Goal: Task Accomplishment & Management: Use online tool/utility

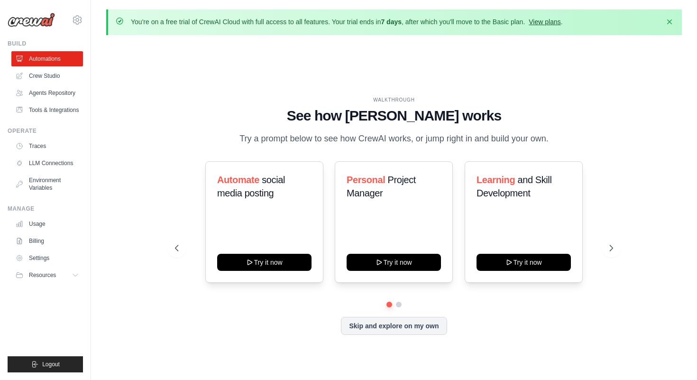
click at [544, 21] on link "View plans" at bounding box center [545, 22] width 32 height 8
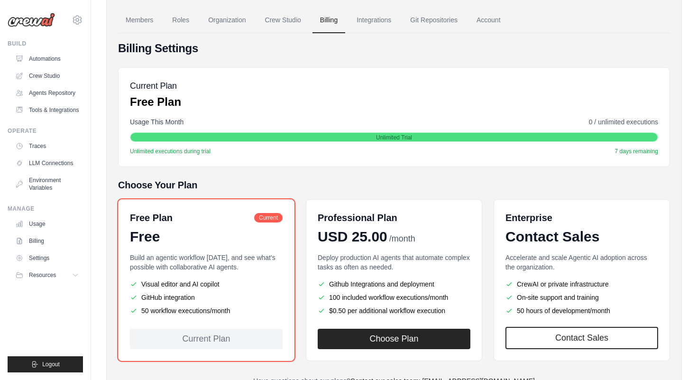
scroll to position [70, 0]
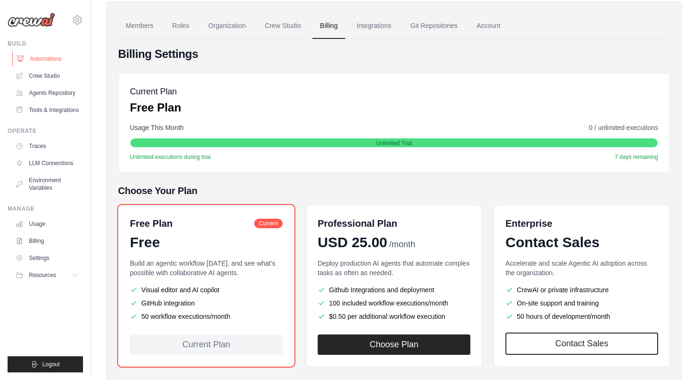
click at [58, 61] on link "Automations" at bounding box center [48, 58] width 72 height 15
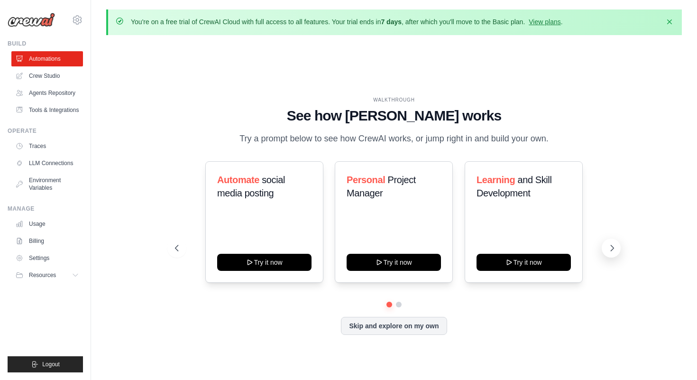
click at [608, 247] on icon at bounding box center [612, 247] width 9 height 9
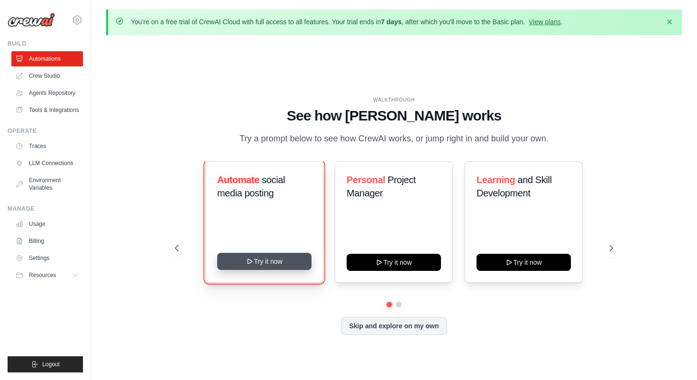
click at [291, 261] on button "Try it now" at bounding box center [264, 261] width 94 height 17
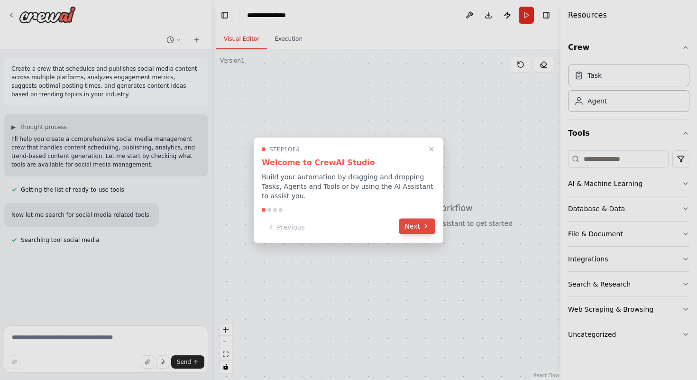
click at [420, 226] on button "Next" at bounding box center [417, 226] width 37 height 16
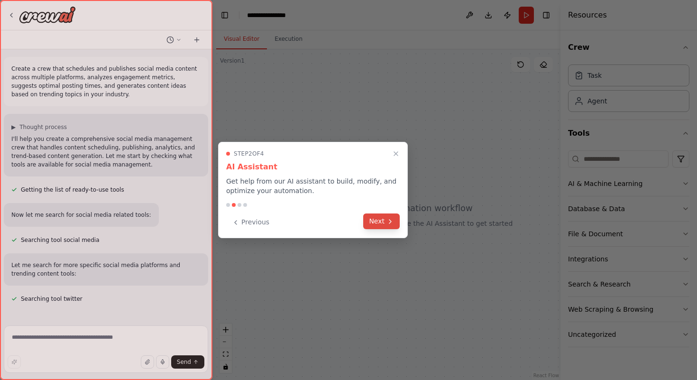
click at [381, 216] on button "Next" at bounding box center [381, 222] width 37 height 16
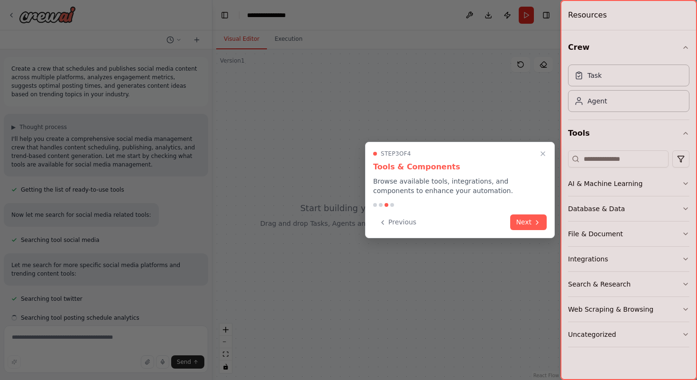
scroll to position [9, 0]
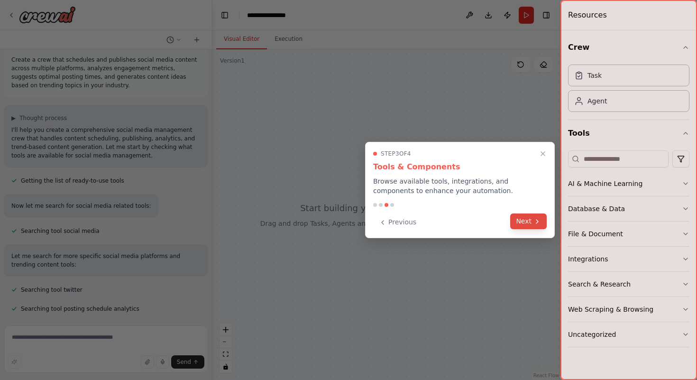
click at [534, 221] on icon at bounding box center [538, 222] width 8 height 8
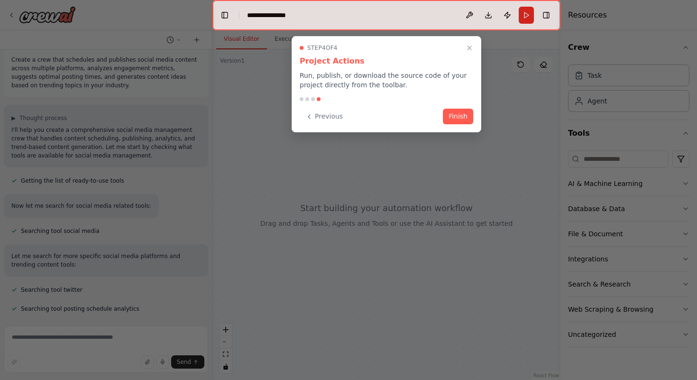
scroll to position [28, 0]
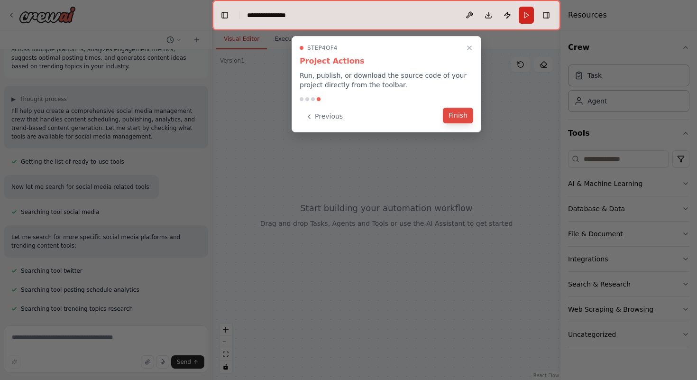
click at [455, 112] on button "Finish" at bounding box center [458, 116] width 30 height 16
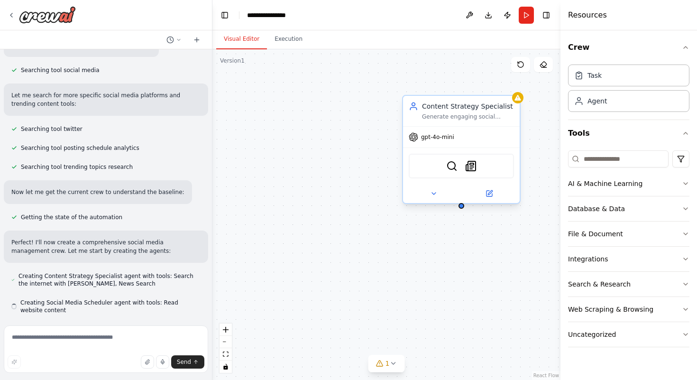
scroll to position [171, 0]
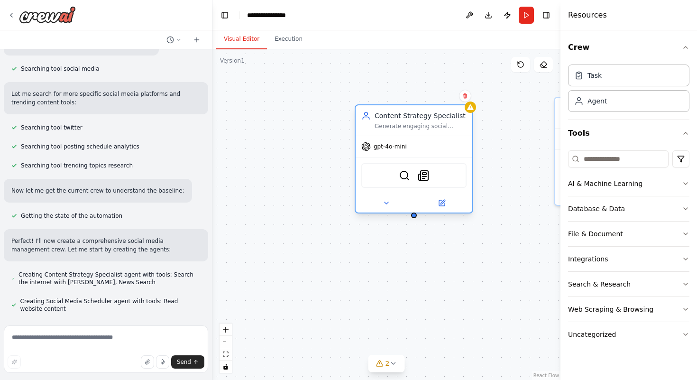
drag, startPoint x: 445, startPoint y: 114, endPoint x: 395, endPoint y: 121, distance: 50.4
click at [395, 121] on div "Content Strategy Specialist Generate engaging social media content ideas based …" at bounding box center [421, 120] width 92 height 19
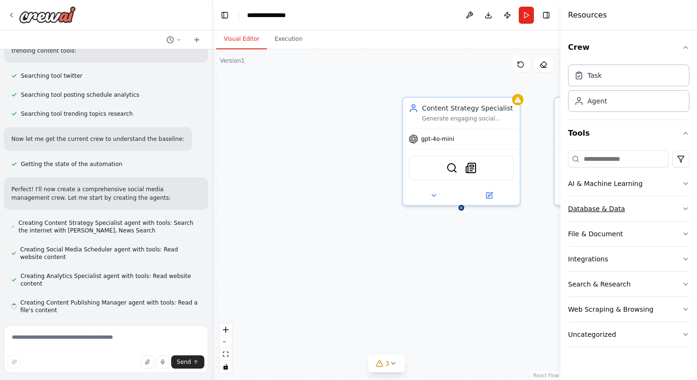
scroll to position [224, 0]
click at [683, 180] on icon "button" at bounding box center [686, 184] width 8 height 8
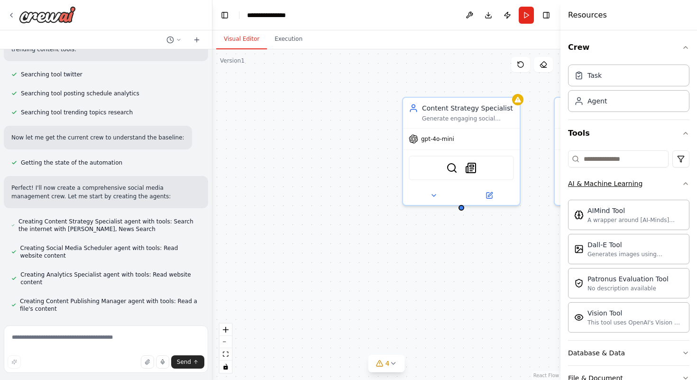
click at [685, 181] on icon "button" at bounding box center [686, 184] width 8 height 8
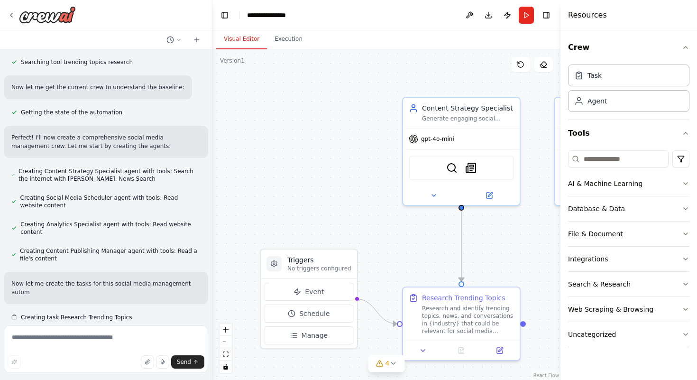
scroll to position [283, 0]
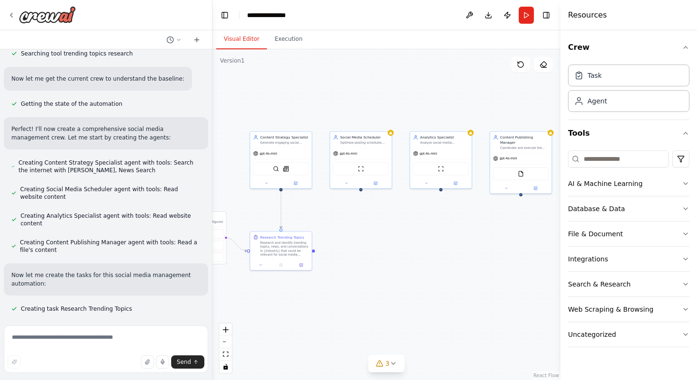
drag, startPoint x: 356, startPoint y: 199, endPoint x: 225, endPoint y: 185, distance: 131.2
click at [225, 185] on div ".deletable-edge-delete-btn { width: 20px; height: 20px; border: 0px solid #ffff…" at bounding box center [387, 214] width 348 height 331
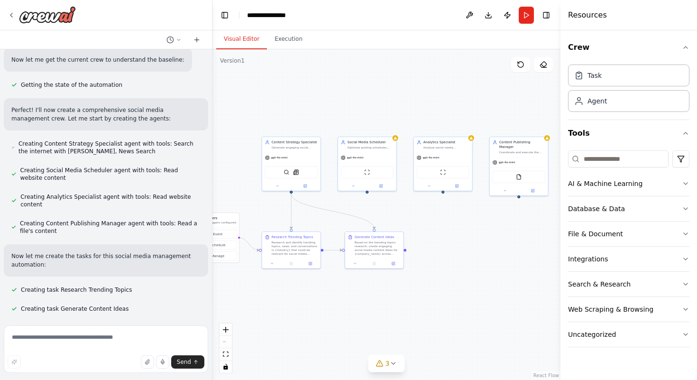
scroll to position [321, 0]
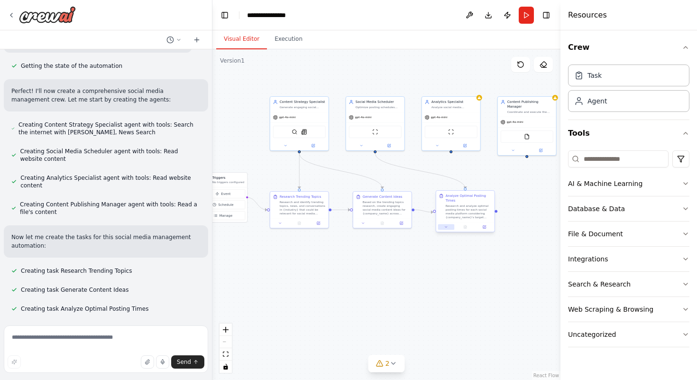
drag, startPoint x: 443, startPoint y: 269, endPoint x: 451, endPoint y: 229, distance: 41.1
click at [451, 229] on div ".deletable-edge-delete-btn { width: 20px; height: 20px; border: 0px solid #ffff…" at bounding box center [387, 214] width 348 height 331
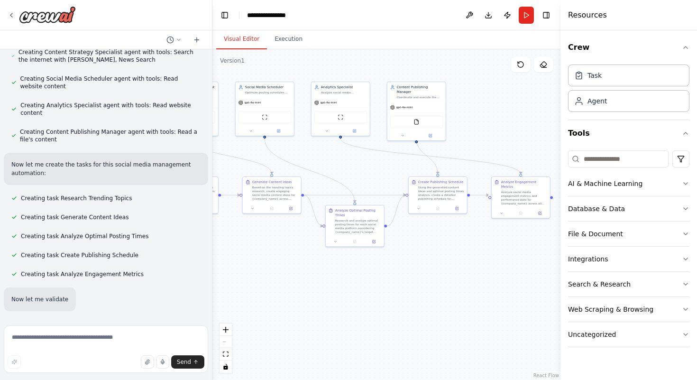
scroll to position [409, 0]
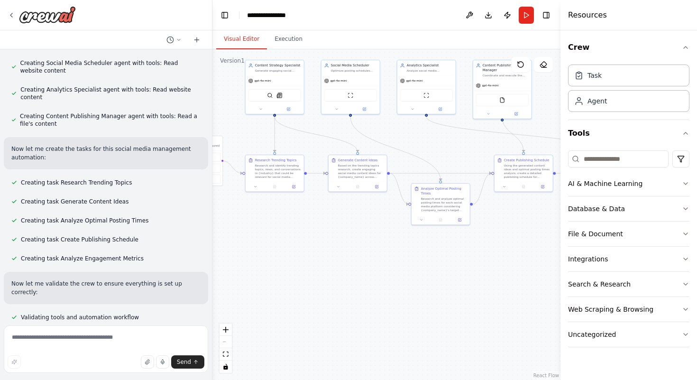
drag, startPoint x: 439, startPoint y: 294, endPoint x: 414, endPoint y: 257, distance: 44.1
click at [414, 257] on div ".deletable-edge-delete-btn { width: 20px; height: 20px; border: 0px solid #ffff…" at bounding box center [387, 214] width 348 height 331
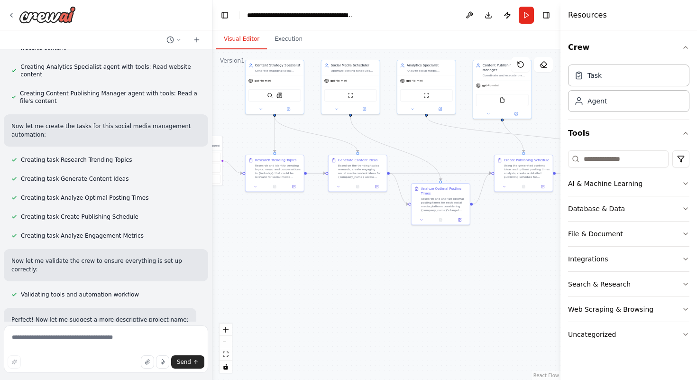
scroll to position [467, 0]
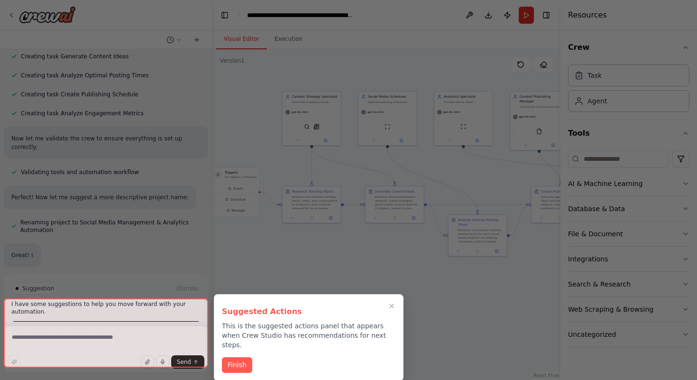
drag, startPoint x: 284, startPoint y: 234, endPoint x: 321, endPoint y: 266, distance: 48.8
click at [321, 266] on div "Create a crew that schedules and publishes social media content across multiple…" at bounding box center [348, 190] width 697 height 380
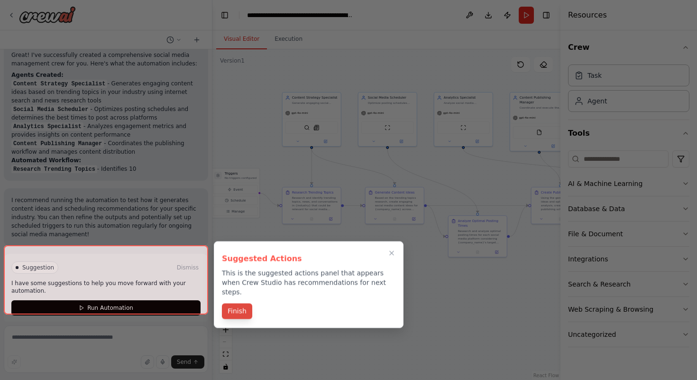
click at [237, 304] on button "Finish" at bounding box center [237, 312] width 30 height 16
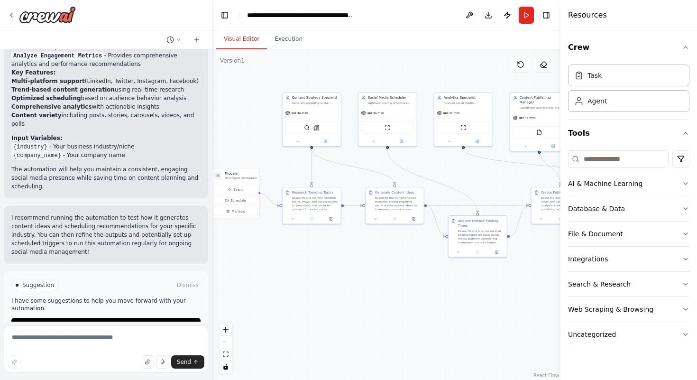
scroll to position [937, 0]
click at [132, 321] on span "Run Automation" at bounding box center [110, 325] width 46 height 8
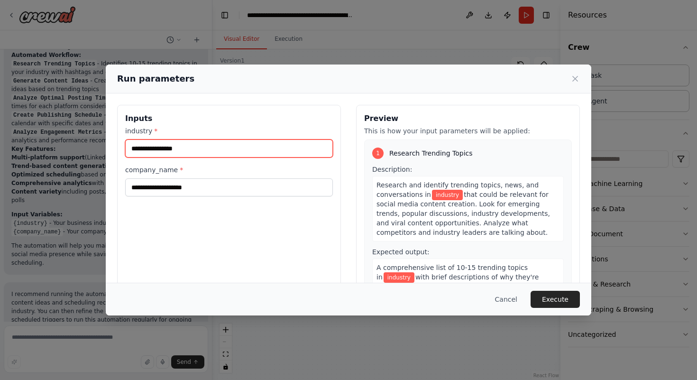
click at [283, 156] on input "industry *" at bounding box center [229, 148] width 208 height 18
type input "*"
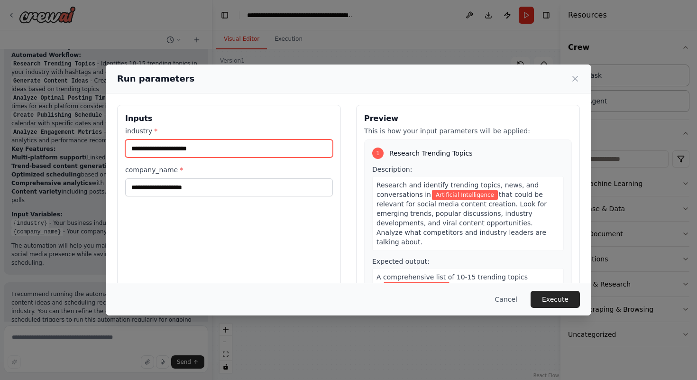
type input "**********"
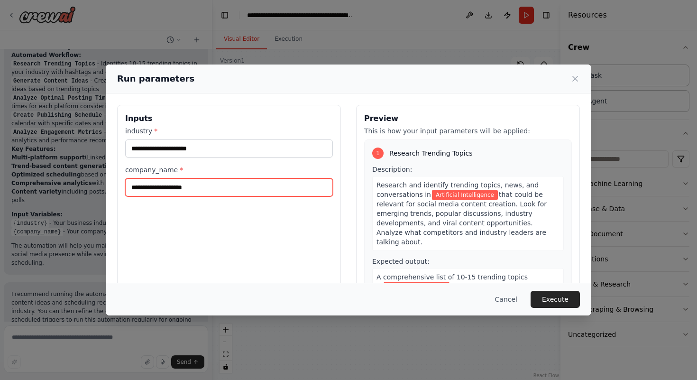
click at [184, 189] on input "company_name *" at bounding box center [229, 187] width 208 height 18
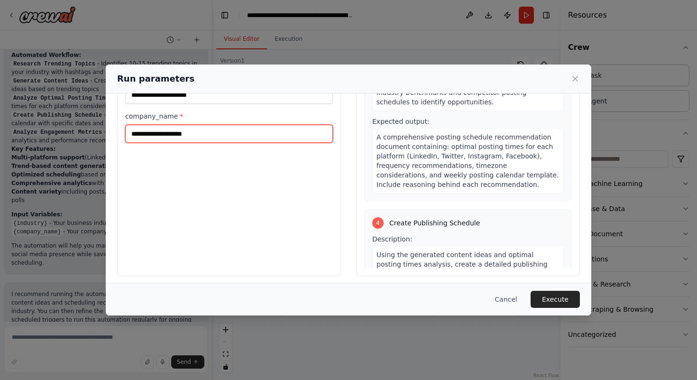
scroll to position [506, 0]
click at [227, 136] on input "company_name *" at bounding box center [229, 134] width 208 height 18
click at [149, 135] on input "**********" at bounding box center [229, 134] width 208 height 18
click at [168, 134] on input "**********" at bounding box center [229, 134] width 208 height 18
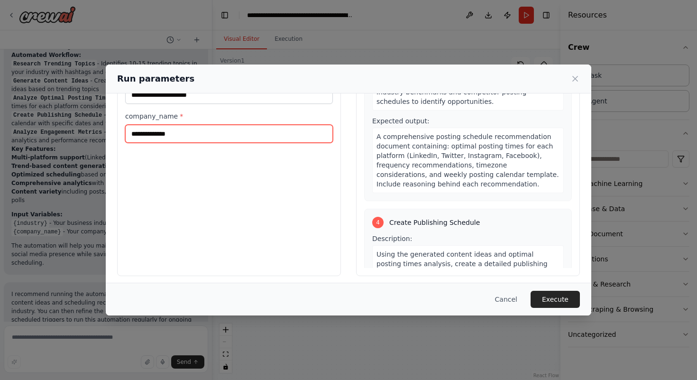
type input "**********"
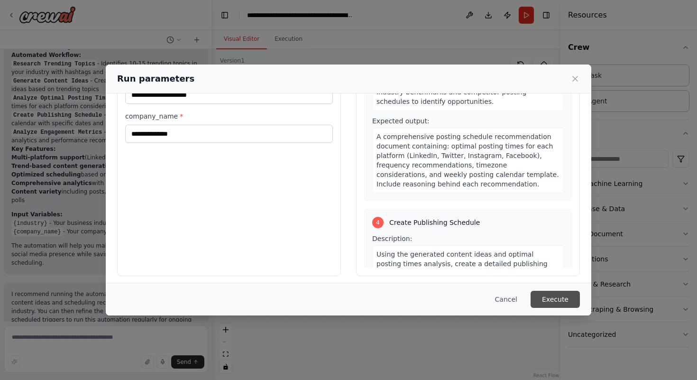
click at [541, 297] on button "Execute" at bounding box center [555, 299] width 49 height 17
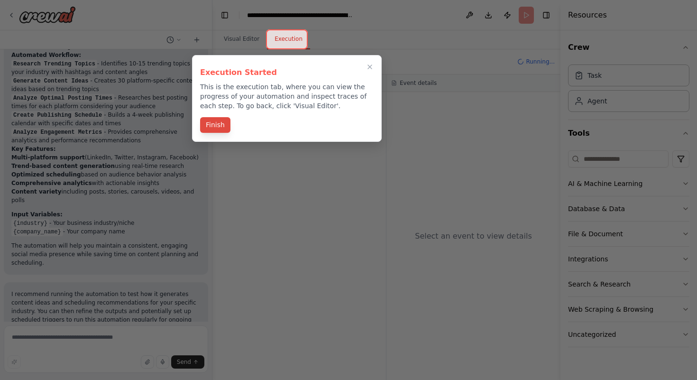
click at [222, 124] on button "Finish" at bounding box center [215, 125] width 30 height 16
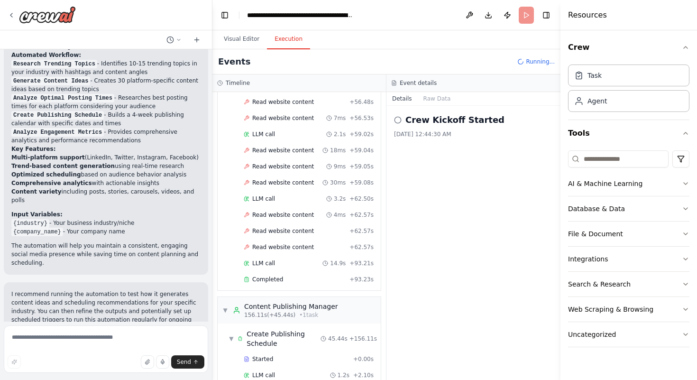
scroll to position [1898, 0]
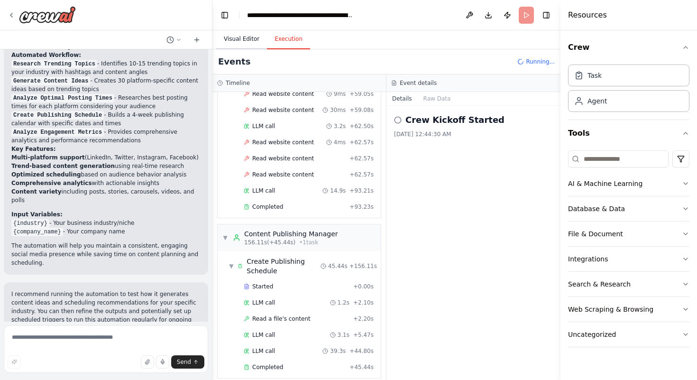
click at [232, 37] on button "Visual Editor" at bounding box center [241, 39] width 51 height 20
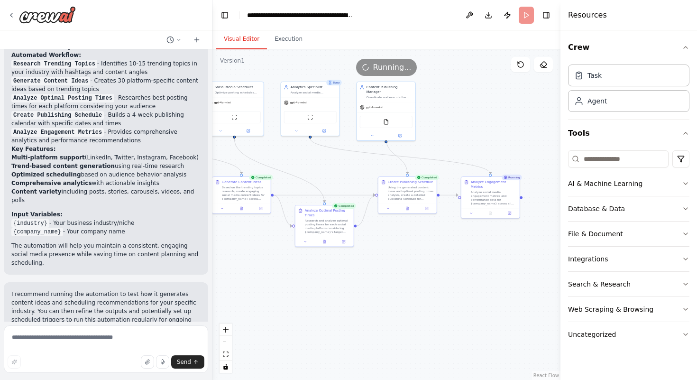
drag, startPoint x: 474, startPoint y: 177, endPoint x: 321, endPoint y: 167, distance: 153.6
click at [321, 167] on div ".deletable-edge-delete-btn { width: 20px; height: 20px; border: 0px solid #ffff…" at bounding box center [387, 214] width 348 height 331
click at [285, 38] on button "Execution" at bounding box center [288, 39] width 43 height 20
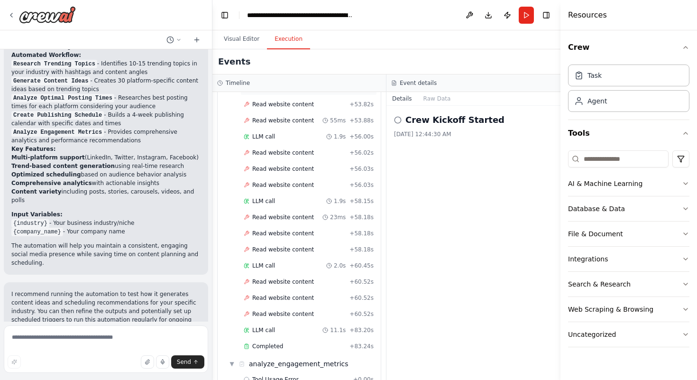
scroll to position [937, 0]
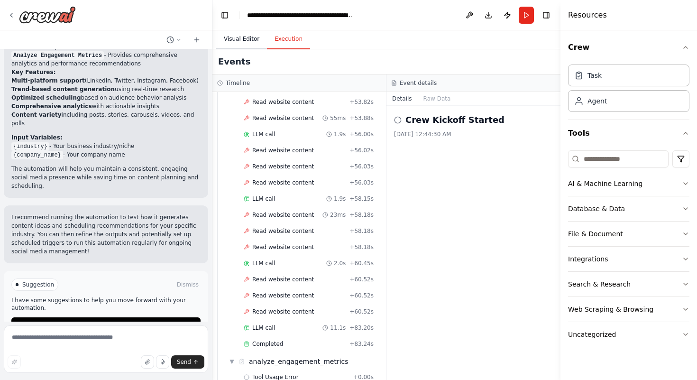
click at [237, 44] on button "Visual Editor" at bounding box center [241, 39] width 51 height 20
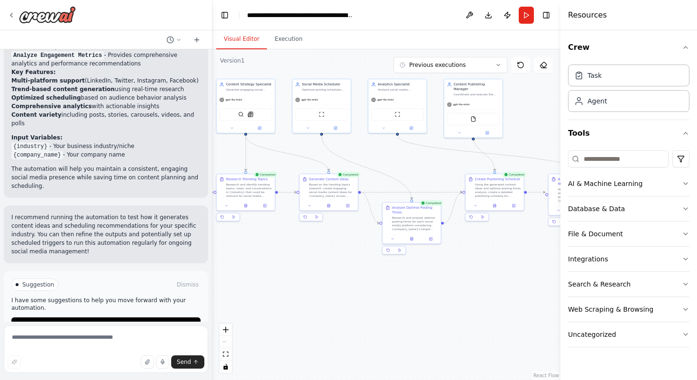
drag, startPoint x: 460, startPoint y: 272, endPoint x: 548, endPoint y: 269, distance: 87.3
click at [548, 269] on div ".deletable-edge-delete-btn { width: 20px; height: 20px; border: 0px solid #ffff…" at bounding box center [387, 214] width 348 height 331
click at [284, 31] on button "Execution" at bounding box center [288, 39] width 43 height 20
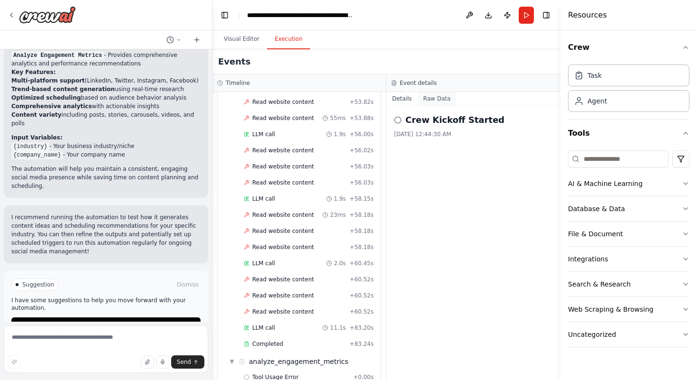
click at [427, 104] on button "Raw Data" at bounding box center [437, 98] width 39 height 13
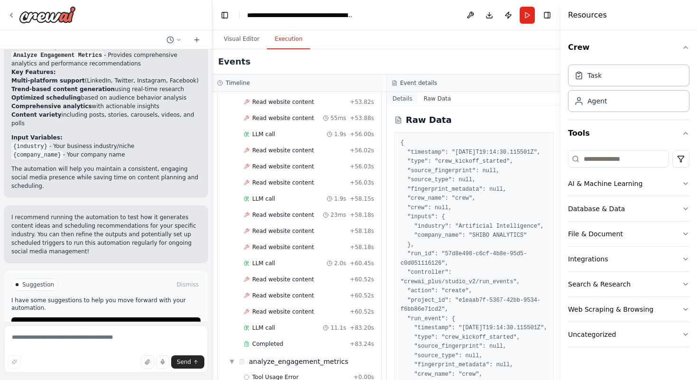
click at [398, 100] on button "Details" at bounding box center [402, 98] width 31 height 13
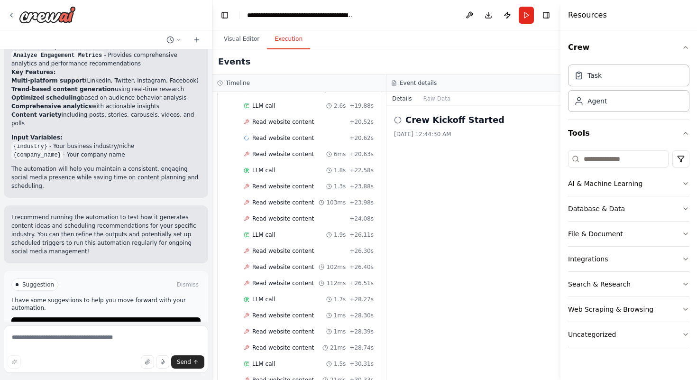
scroll to position [3172, 0]
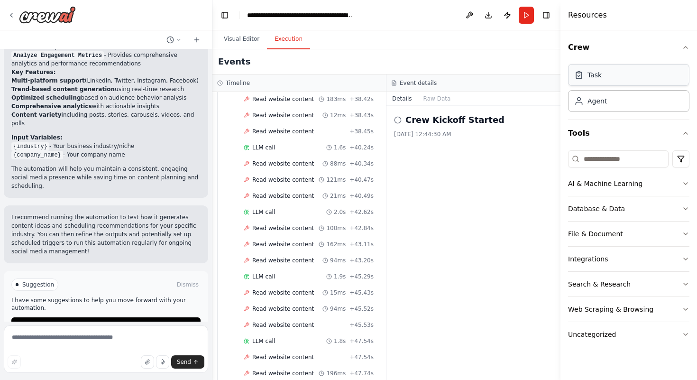
click at [615, 73] on div "Task" at bounding box center [628, 75] width 121 height 22
click at [602, 82] on div "Task" at bounding box center [628, 75] width 121 height 22
drag, startPoint x: 602, startPoint y: 73, endPoint x: 492, endPoint y: 192, distance: 161.5
click at [492, 192] on div "Crew Kickoff Started 10/6/2025, 12:44:30 AM" at bounding box center [474, 243] width 174 height 274
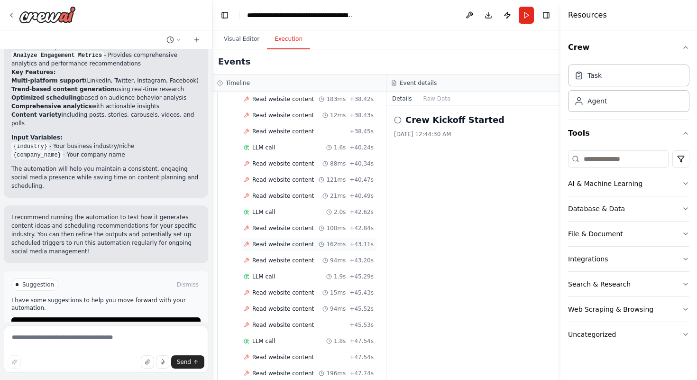
scroll to position [3637, 0]
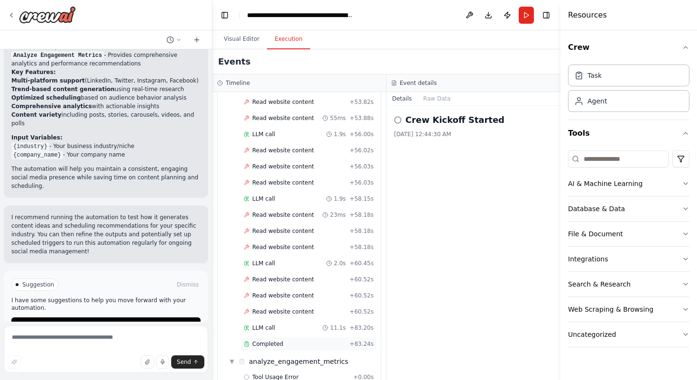
click at [294, 340] on div "Completed" at bounding box center [295, 344] width 102 height 8
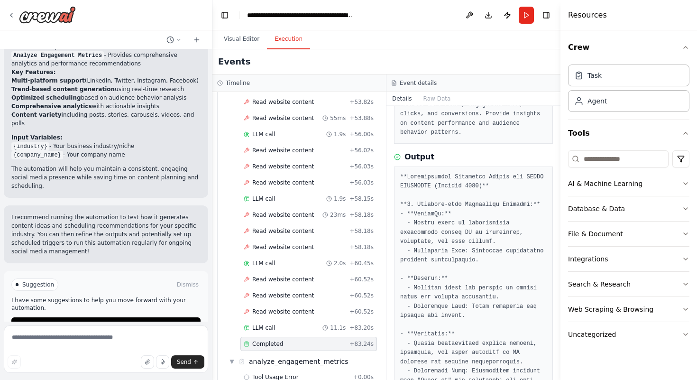
scroll to position [0, 0]
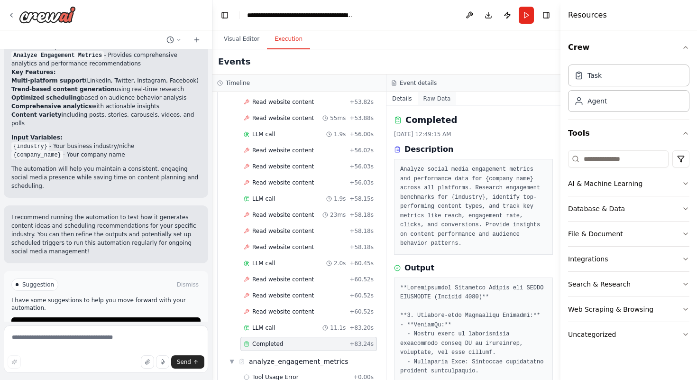
click at [440, 98] on button "Raw Data" at bounding box center [437, 98] width 39 height 13
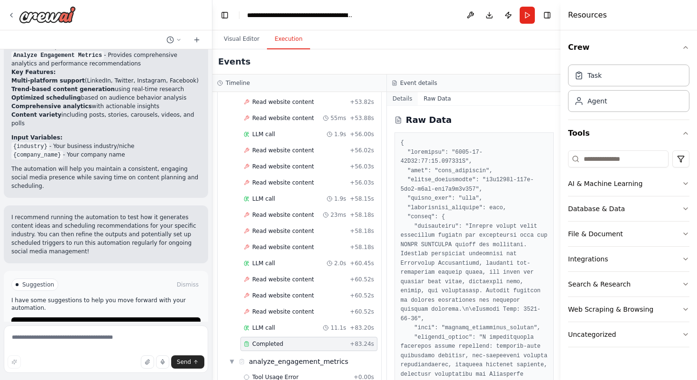
click at [400, 96] on button "Details" at bounding box center [402, 98] width 31 height 13
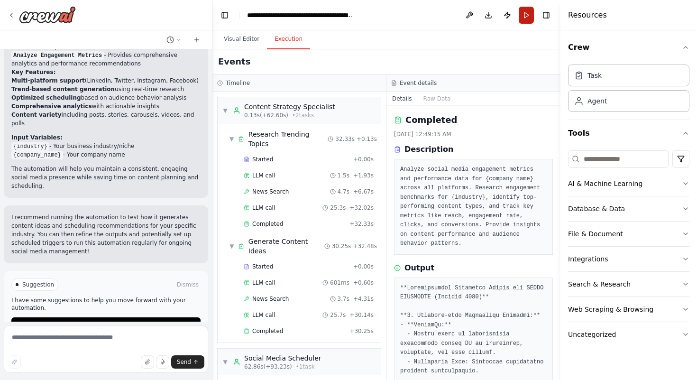
click at [531, 19] on button "Run" at bounding box center [526, 15] width 15 height 17
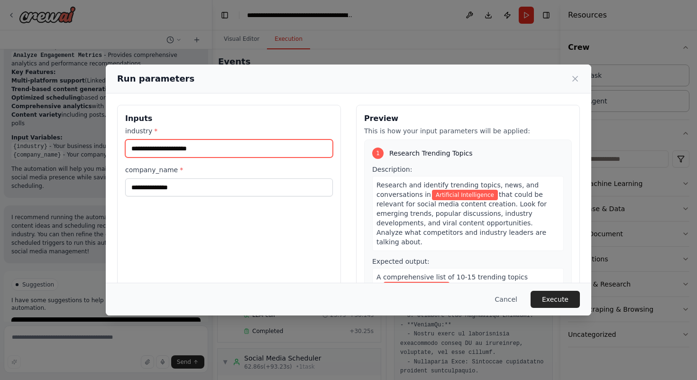
click at [216, 150] on input "**********" at bounding box center [229, 148] width 208 height 18
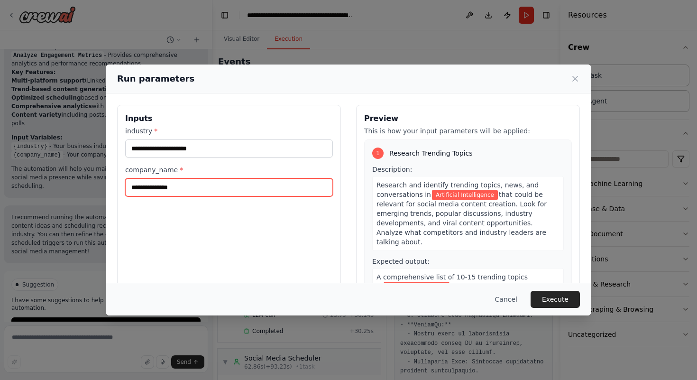
click at [202, 188] on input "**********" at bounding box center [229, 187] width 208 height 18
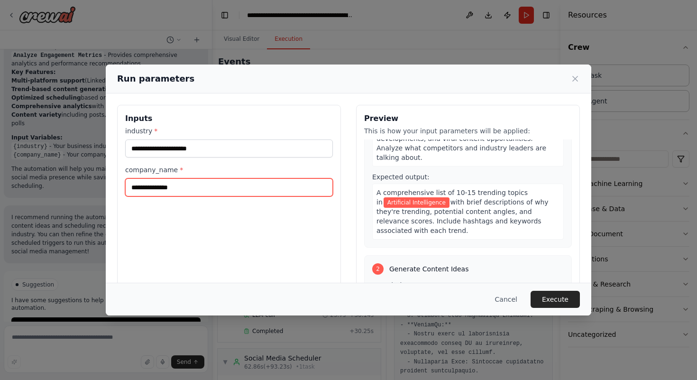
scroll to position [86, 0]
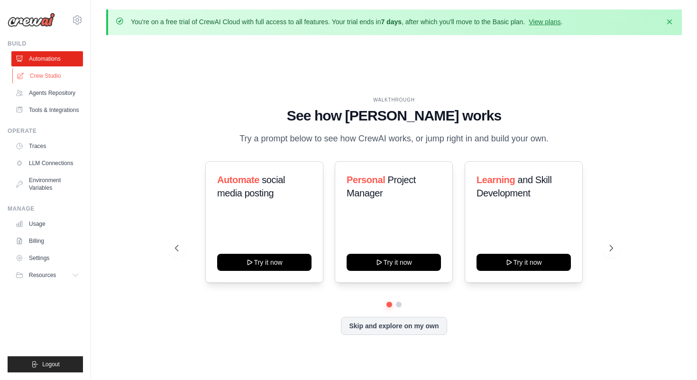
click at [53, 72] on link "Crew Studio" at bounding box center [48, 75] width 72 height 15
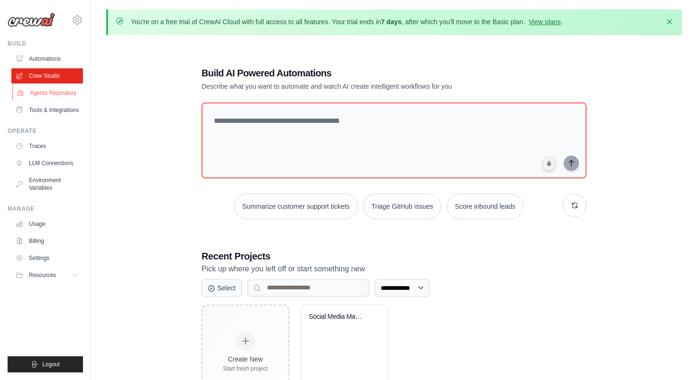
click at [50, 93] on link "Agents Repository" at bounding box center [48, 92] width 72 height 15
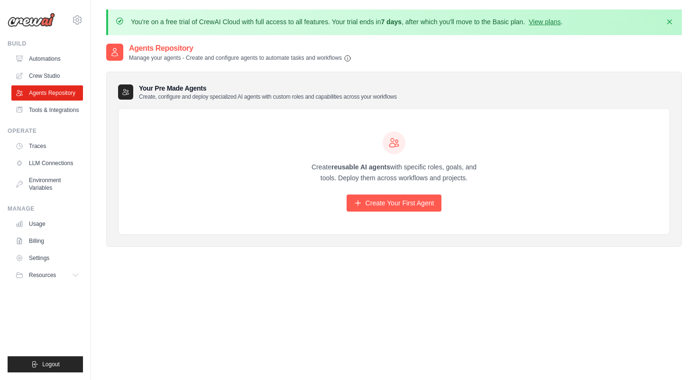
click at [162, 88] on h3 "Your Pre Made Agents Create, configure and deploy specialized AI agents with cu…" at bounding box center [268, 92] width 258 height 17
click at [164, 45] on h2 "Agents Repository" at bounding box center [240, 48] width 223 height 11
click at [18, 61] on icon at bounding box center [21, 59] width 8 height 8
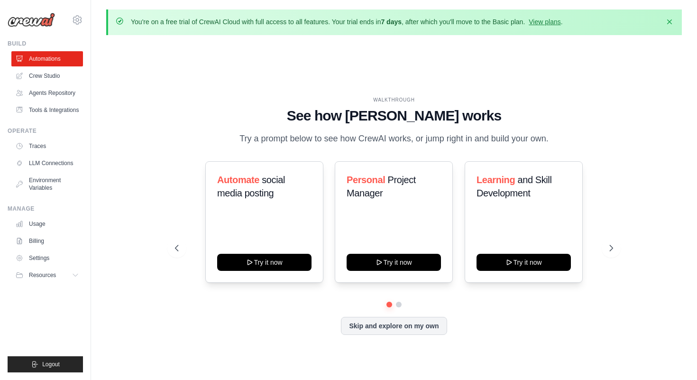
scroll to position [33, 0]
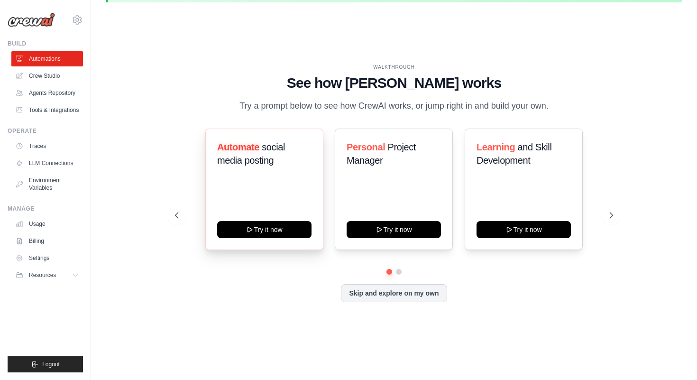
click at [260, 139] on div "Automate social media posting Try it now" at bounding box center [264, 189] width 118 height 121
click at [236, 149] on span "Automate" at bounding box center [238, 147] width 42 height 10
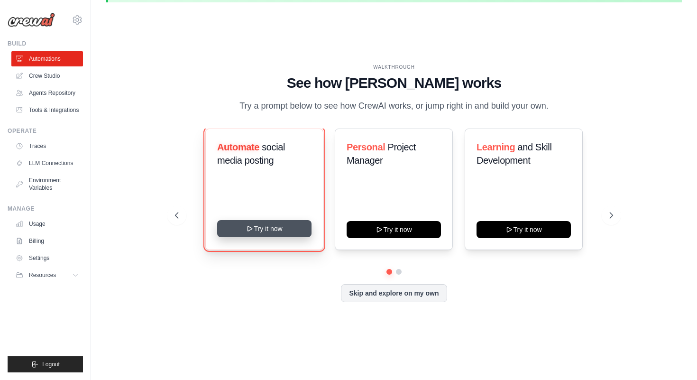
click at [257, 230] on button "Try it now" at bounding box center [264, 228] width 94 height 17
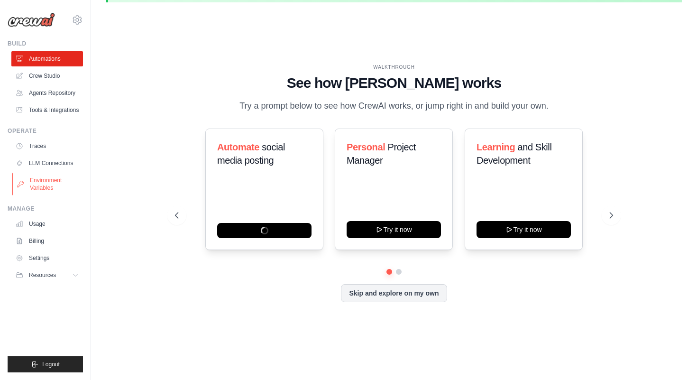
click at [35, 183] on link "Environment Variables" at bounding box center [48, 184] width 72 height 23
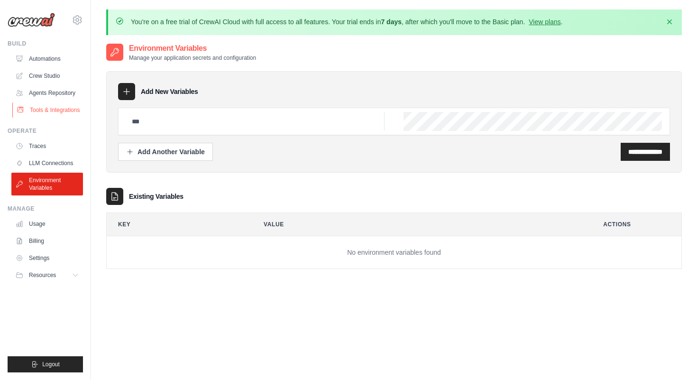
click at [58, 110] on link "Tools & Integrations" at bounding box center [48, 109] width 72 height 15
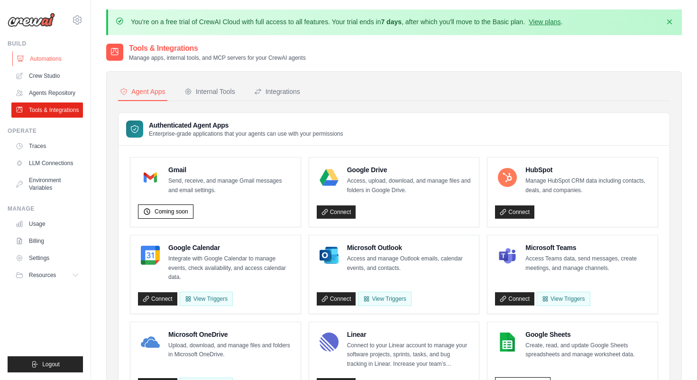
click at [48, 59] on link "Automations" at bounding box center [48, 58] width 72 height 15
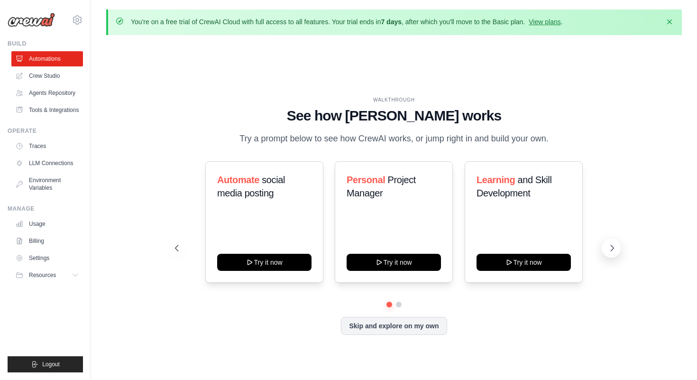
click at [614, 248] on icon at bounding box center [612, 247] width 9 height 9
click at [397, 306] on button at bounding box center [399, 304] width 7 height 7
click at [387, 303] on button at bounding box center [389, 304] width 7 height 7
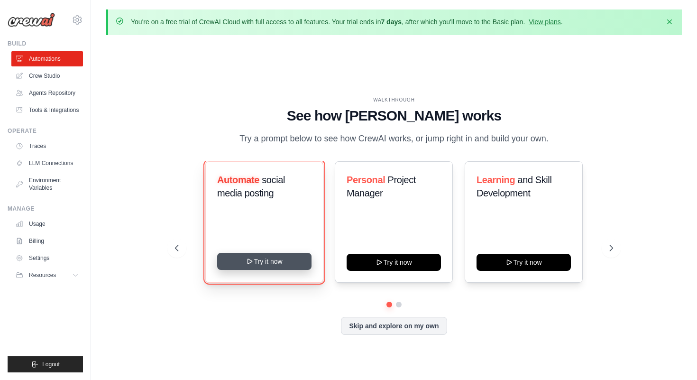
click at [306, 262] on button "Try it now" at bounding box center [264, 261] width 94 height 17
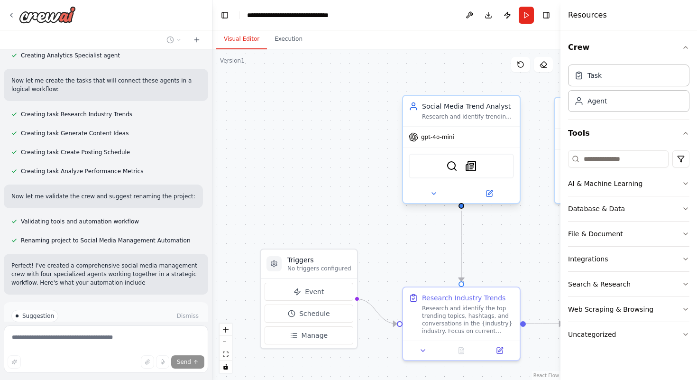
scroll to position [548, 0]
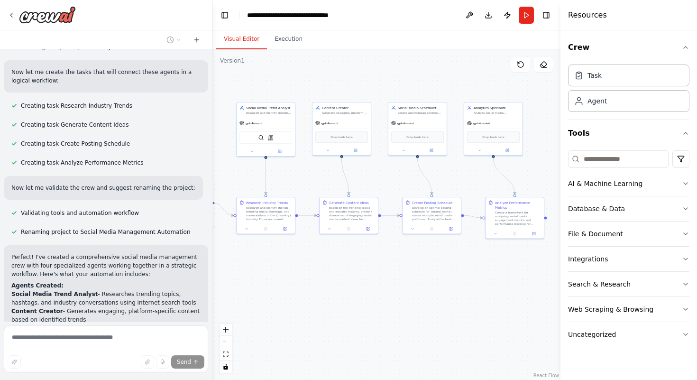
drag, startPoint x: 320, startPoint y: 167, endPoint x: 194, endPoint y: 138, distance: 129.6
click at [194, 138] on div "Create a crew that schedules and publishes social media content across multiple…" at bounding box center [348, 190] width 697 height 380
drag, startPoint x: 464, startPoint y: 255, endPoint x: 390, endPoint y: 253, distance: 75.0
click at [390, 253] on div ".deletable-edge-delete-btn { width: 20px; height: 20px; border: 0px solid #ffff…" at bounding box center [387, 214] width 348 height 331
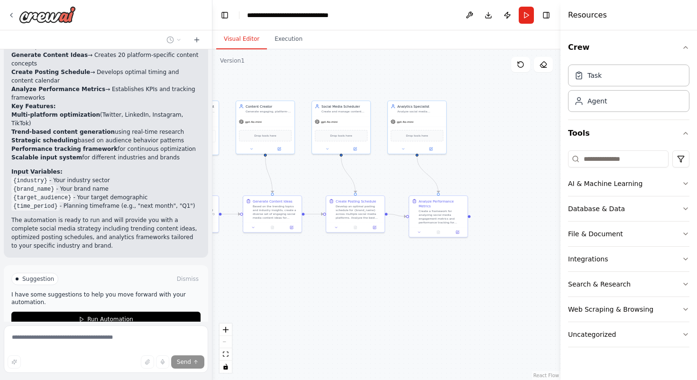
scroll to position [912, 0]
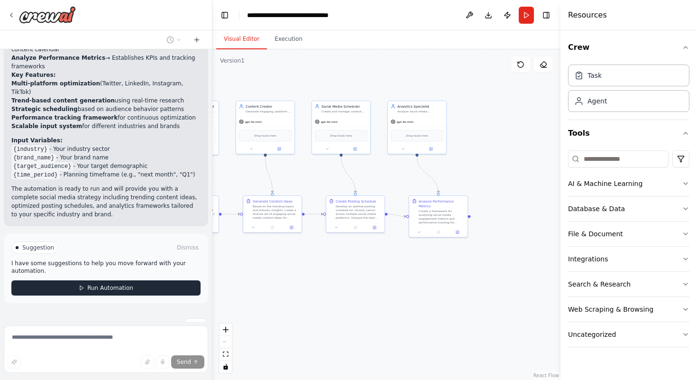
click at [135, 280] on button "Run Automation" at bounding box center [105, 287] width 189 height 15
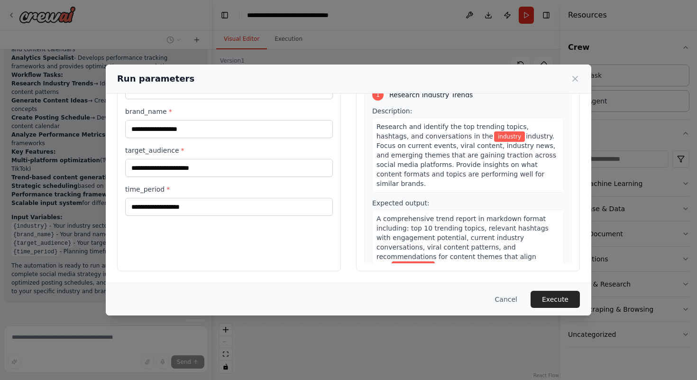
scroll to position [0, 0]
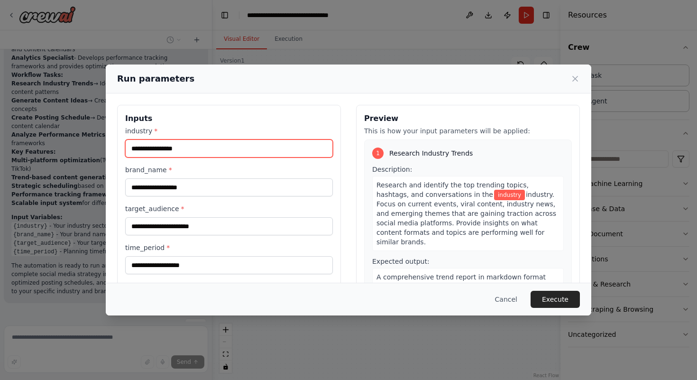
click at [233, 147] on input "industry *" at bounding box center [229, 148] width 208 height 18
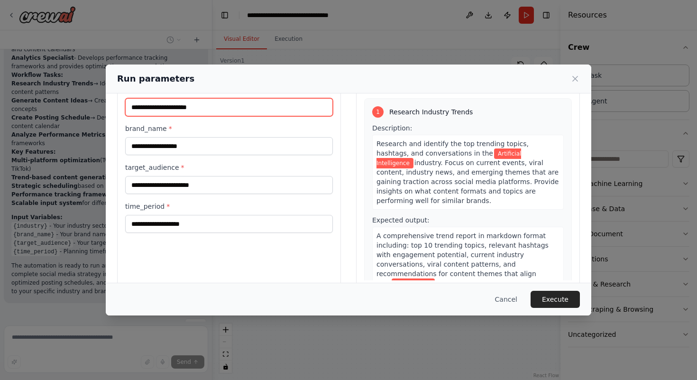
type input "**********"
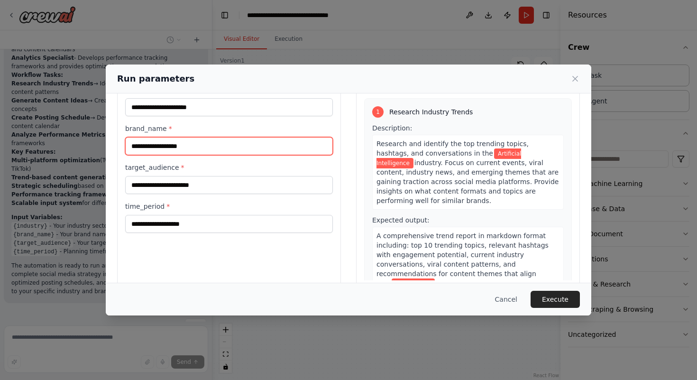
click at [204, 148] on input "brand_name *" at bounding box center [229, 146] width 208 height 18
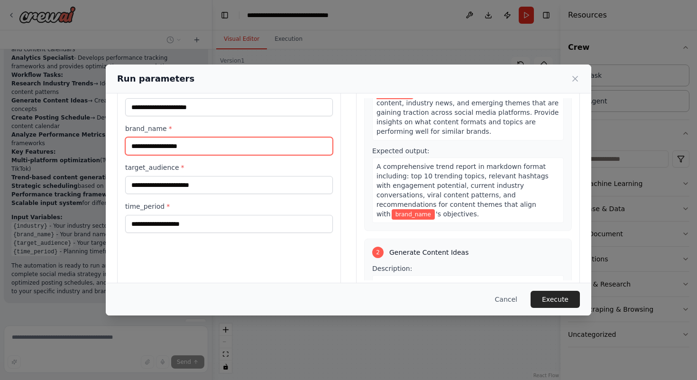
scroll to position [70, 0]
type input "******"
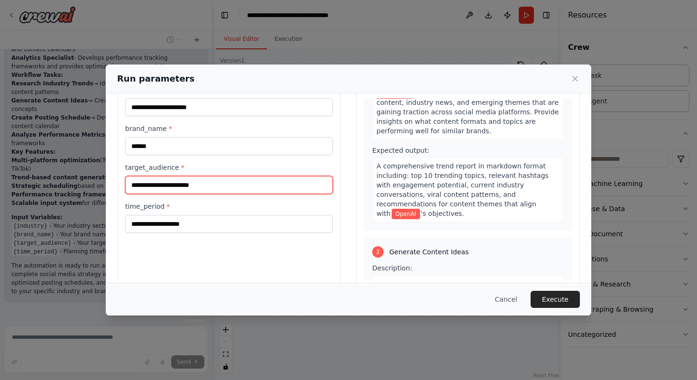
click at [249, 188] on input "target_audience *" at bounding box center [229, 185] width 208 height 18
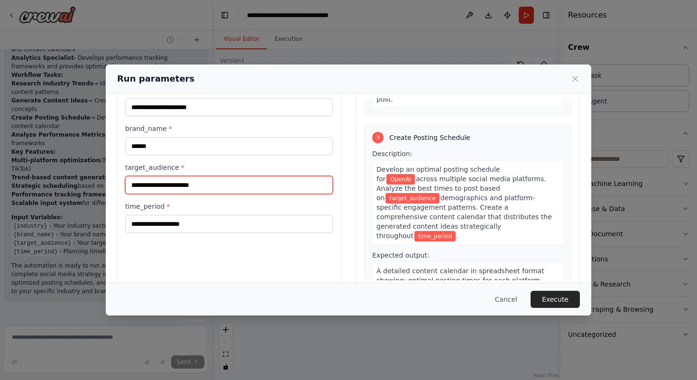
scroll to position [396, 0]
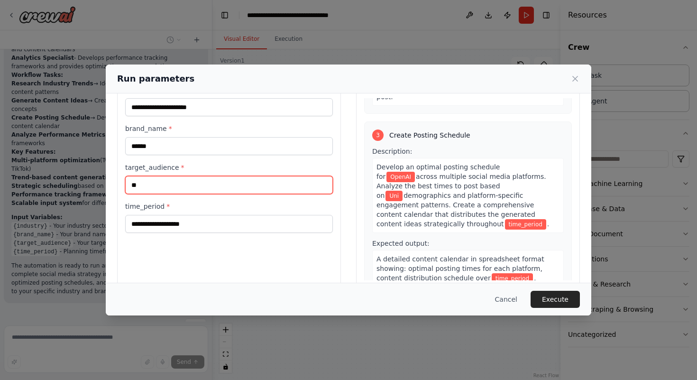
type input "*"
type input "**********"
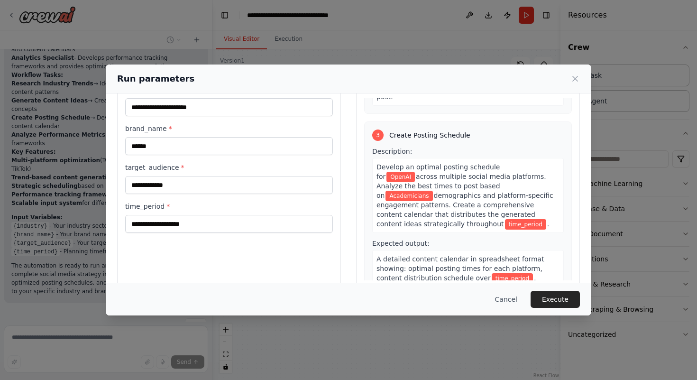
click at [233, 197] on div "**********" at bounding box center [229, 159] width 208 height 148
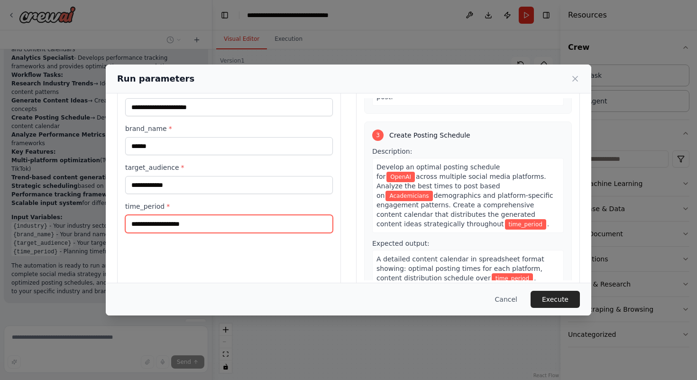
click at [232, 223] on input "time_period *" at bounding box center [229, 224] width 208 height 18
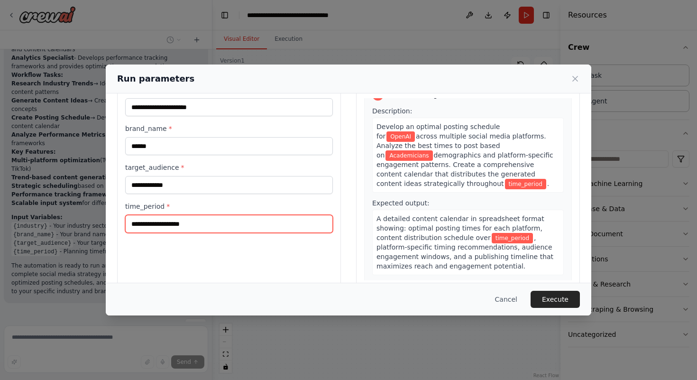
scroll to position [433, 0]
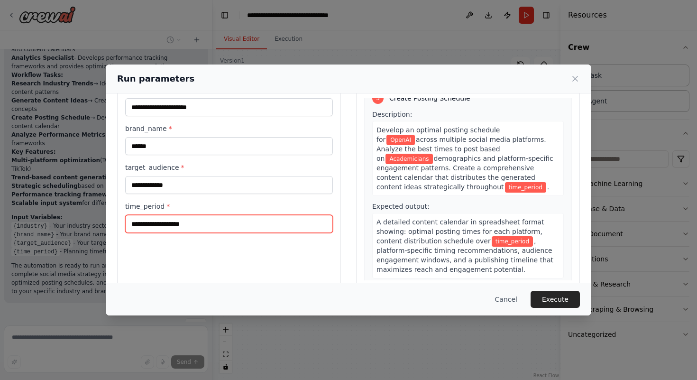
click at [239, 220] on input "time_period *" at bounding box center [229, 224] width 208 height 18
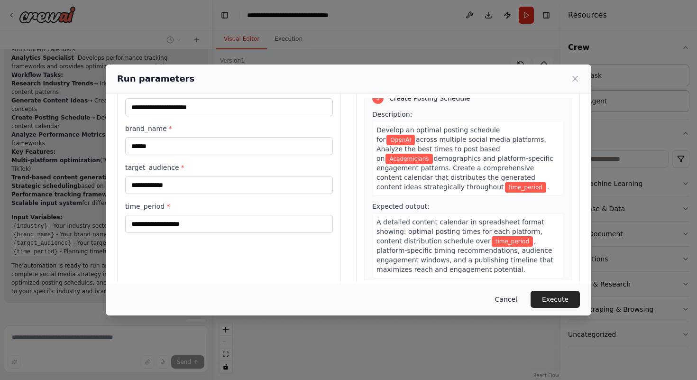
click at [505, 291] on button "Cancel" at bounding box center [506, 299] width 37 height 17
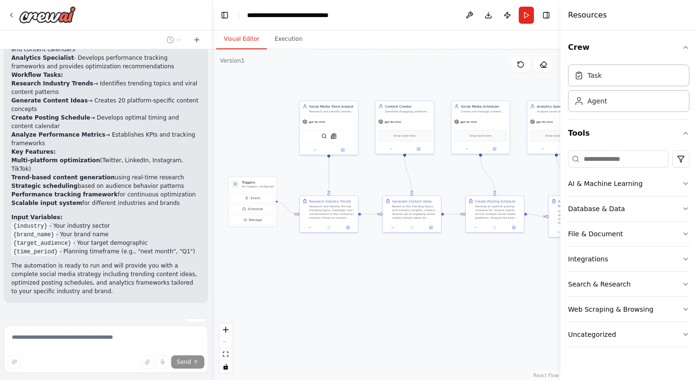
drag, startPoint x: 403, startPoint y: 255, endPoint x: 542, endPoint y: 255, distance: 139.5
click at [542, 255] on div ".deletable-edge-delete-btn { width: 20px; height: 20px; border: 0px solid #ffff…" at bounding box center [387, 214] width 348 height 331
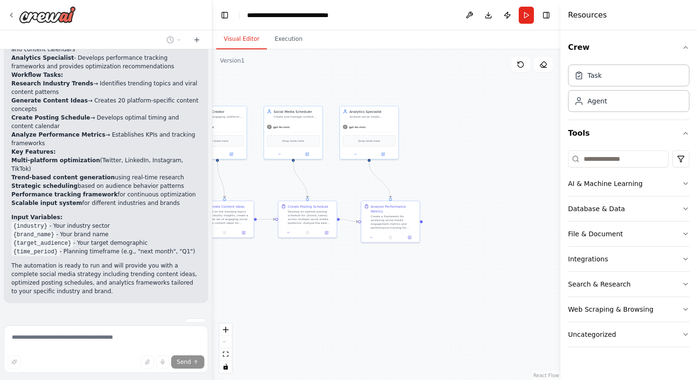
drag, startPoint x: 467, startPoint y: 176, endPoint x: 279, endPoint y: 181, distance: 187.5
click at [279, 181] on div ".deletable-edge-delete-btn { width: 20px; height: 20px; border: 0px solid #ffff…" at bounding box center [387, 214] width 348 height 331
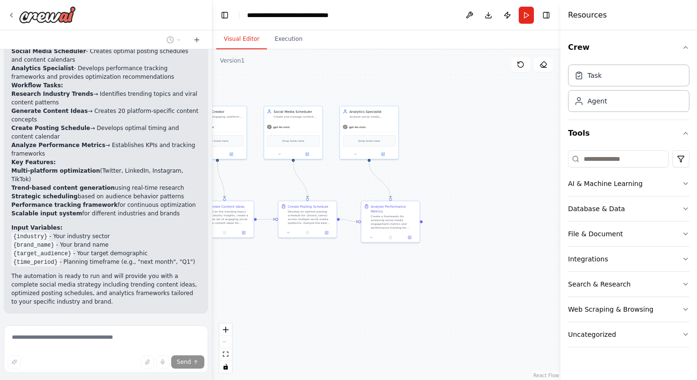
scroll to position [836, 0]
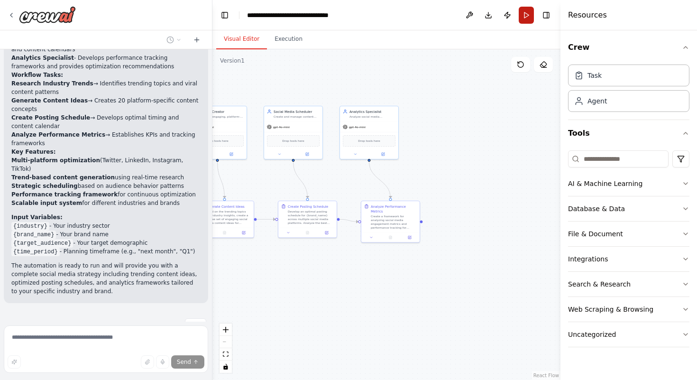
click at [524, 17] on button "Run" at bounding box center [526, 15] width 15 height 17
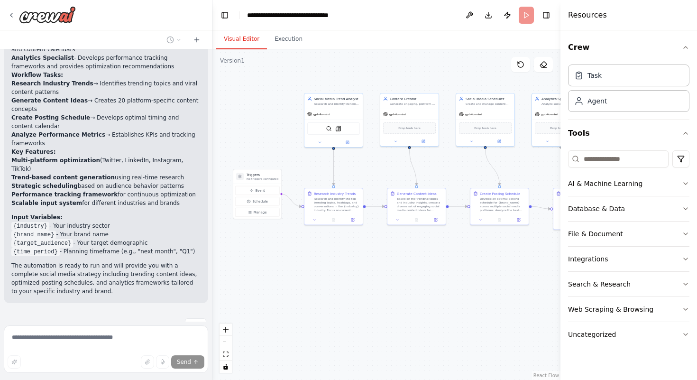
drag, startPoint x: 314, startPoint y: 189, endPoint x: 506, endPoint y: 176, distance: 193.1
click at [506, 176] on div ".deletable-edge-delete-btn { width: 20px; height: 20px; border: 0px solid #ffff…" at bounding box center [387, 214] width 348 height 331
click at [526, 11] on header "**********" at bounding box center [387, 15] width 348 height 30
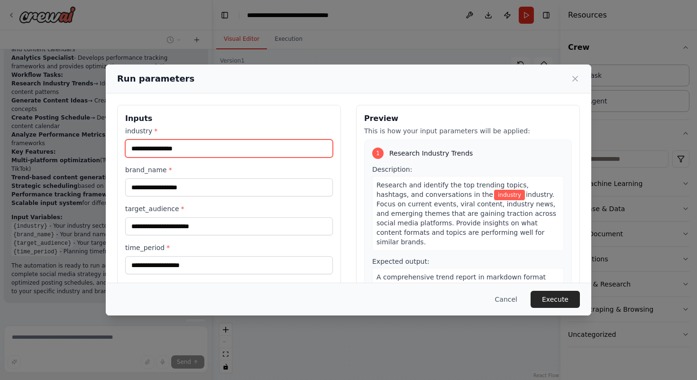
click at [240, 151] on input "industry *" at bounding box center [229, 148] width 208 height 18
type input "**********"
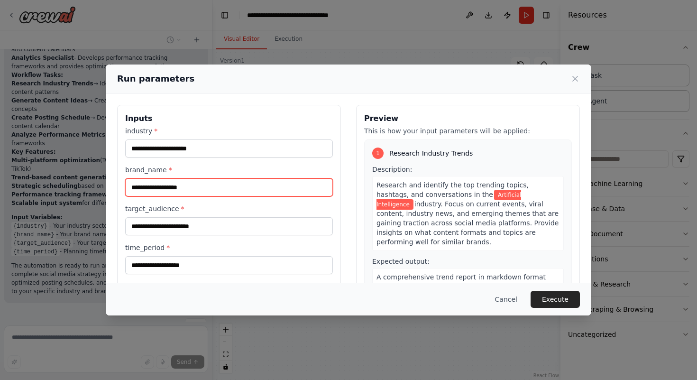
click at [185, 188] on input "brand_name *" at bounding box center [229, 187] width 208 height 18
type input "******"
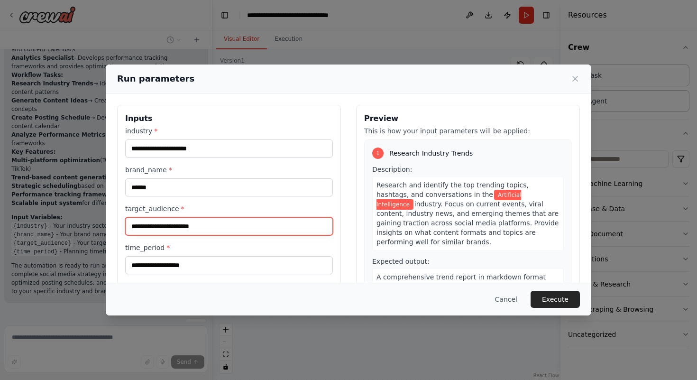
click at [181, 227] on input "target_audience *" at bounding box center [229, 226] width 208 height 18
type input "**********"
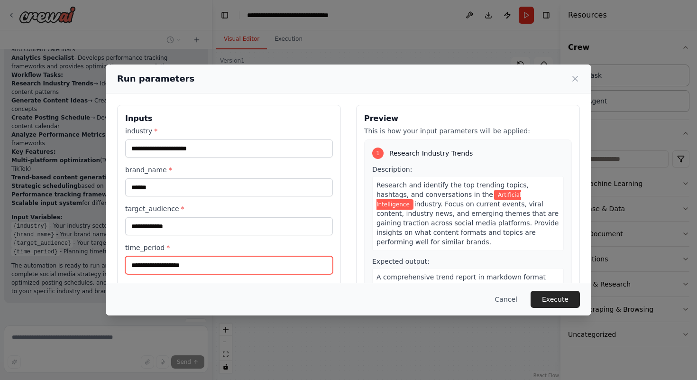
click at [185, 266] on input "time_period *" at bounding box center [229, 265] width 208 height 18
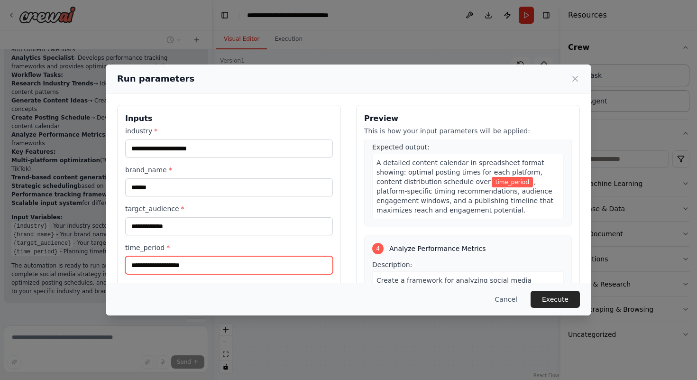
scroll to position [492, 0]
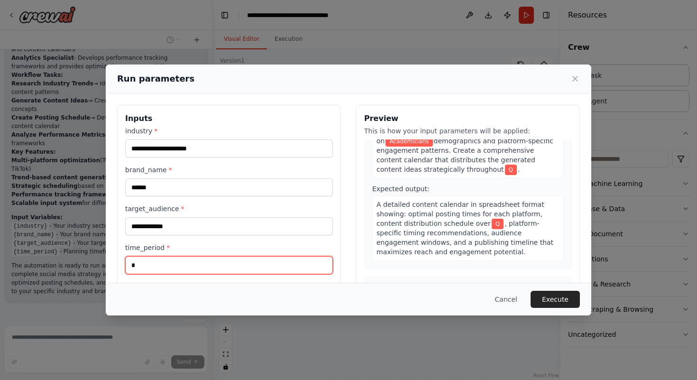
type input "**"
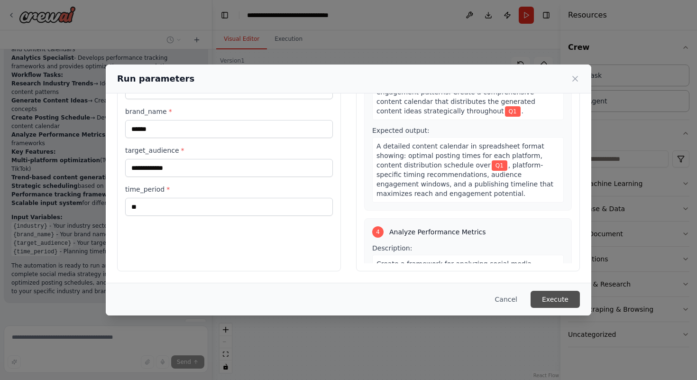
click at [548, 296] on button "Execute" at bounding box center [555, 299] width 49 height 17
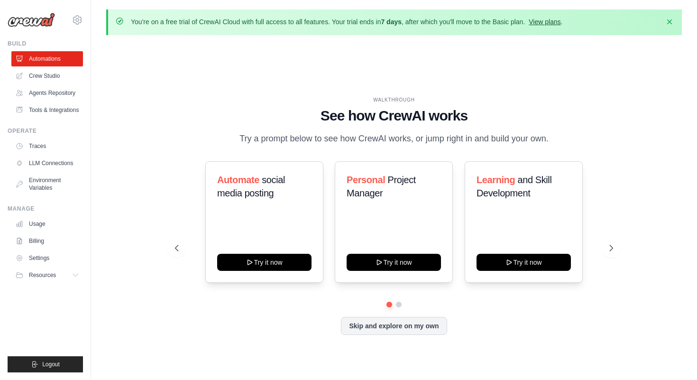
click at [548, 21] on link "View plans" at bounding box center [545, 22] width 32 height 8
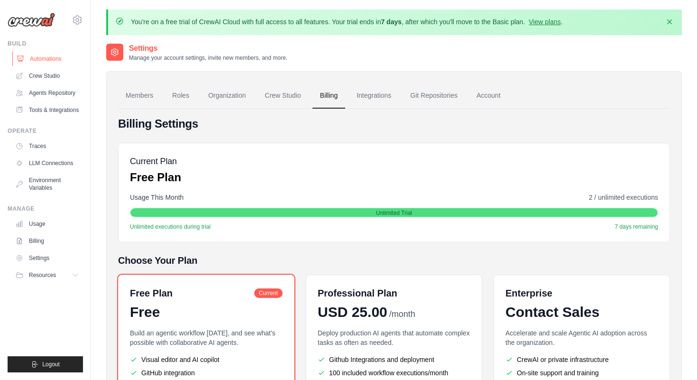
click at [52, 55] on link "Automations" at bounding box center [48, 58] width 72 height 15
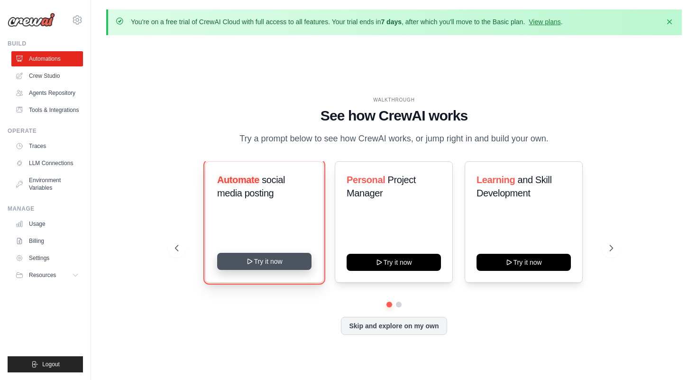
click at [299, 261] on button "Try it now" at bounding box center [264, 261] width 94 height 17
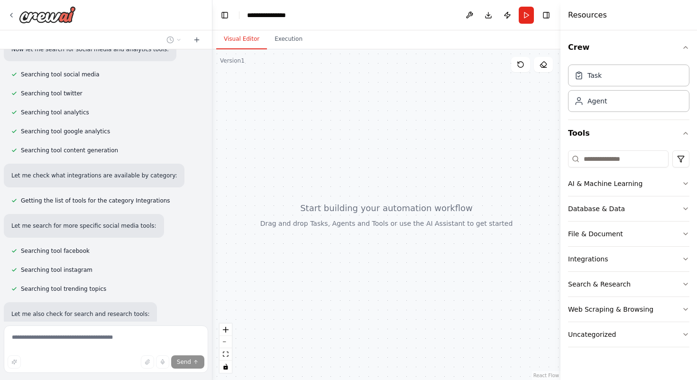
scroll to position [174, 0]
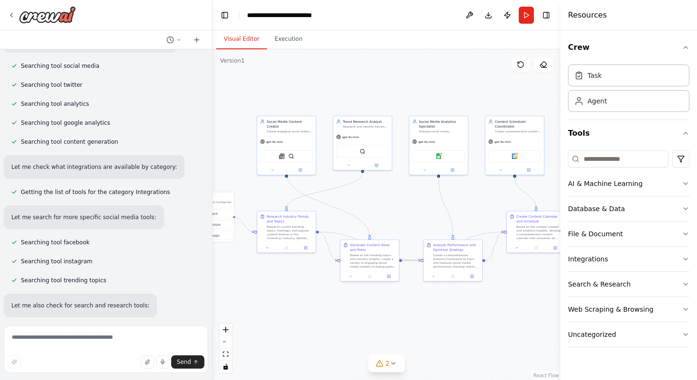
drag, startPoint x: 497, startPoint y: 256, endPoint x: 348, endPoint y: 195, distance: 161.7
click at [348, 195] on div ".deletable-edge-delete-btn { width: 20px; height: 20px; border: 0px solid #ffff…" at bounding box center [387, 214] width 348 height 331
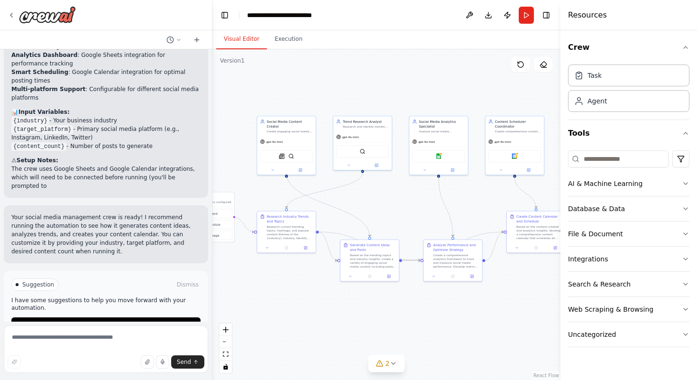
scroll to position [1248, 0]
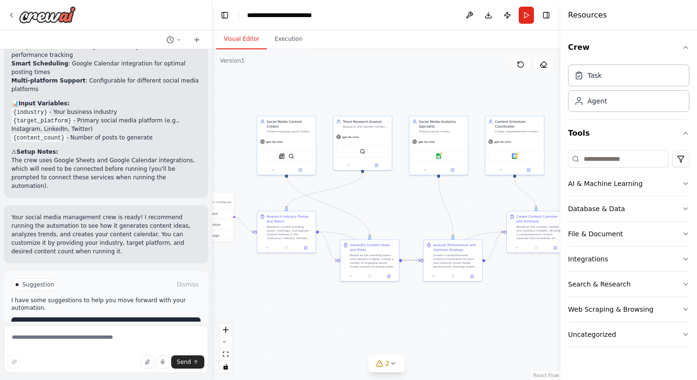
click at [133, 317] on button "Run Automation" at bounding box center [105, 324] width 189 height 15
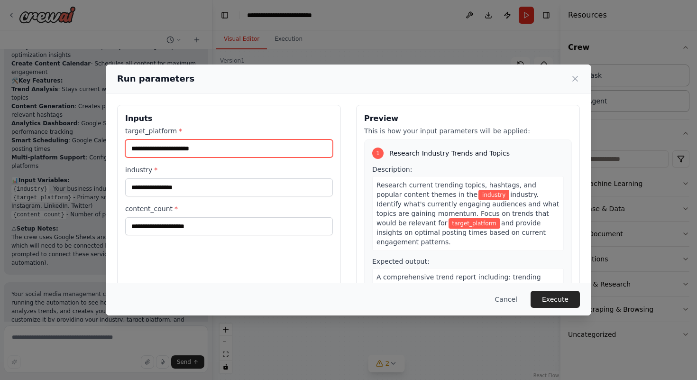
click at [273, 148] on input "target_platform *" at bounding box center [229, 148] width 208 height 18
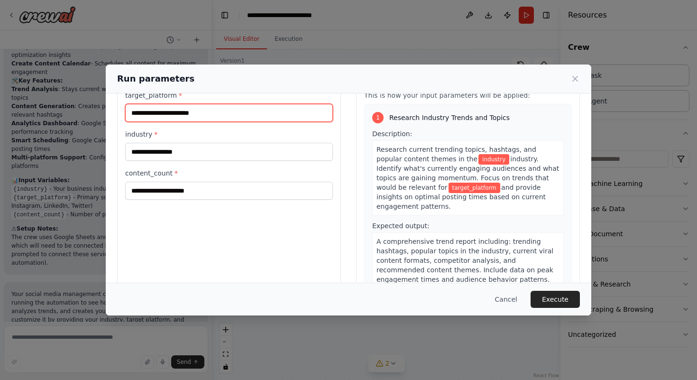
scroll to position [39, 0]
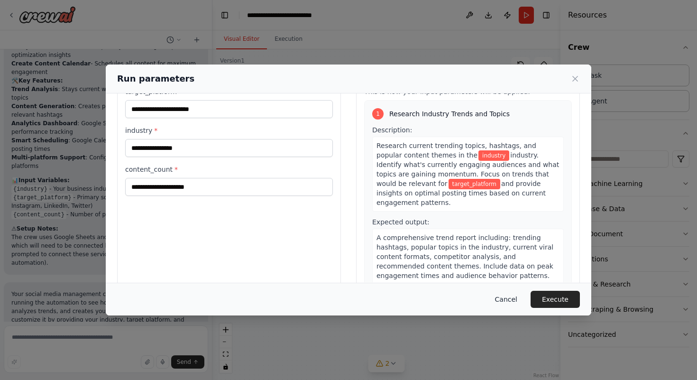
click at [505, 293] on button "Cancel" at bounding box center [506, 299] width 37 height 17
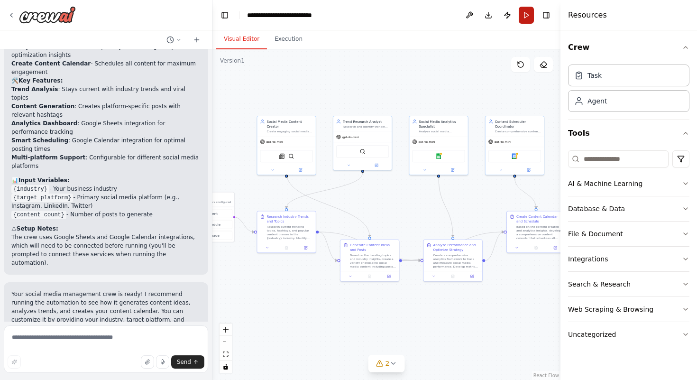
click at [526, 16] on button "Run" at bounding box center [526, 15] width 15 height 17
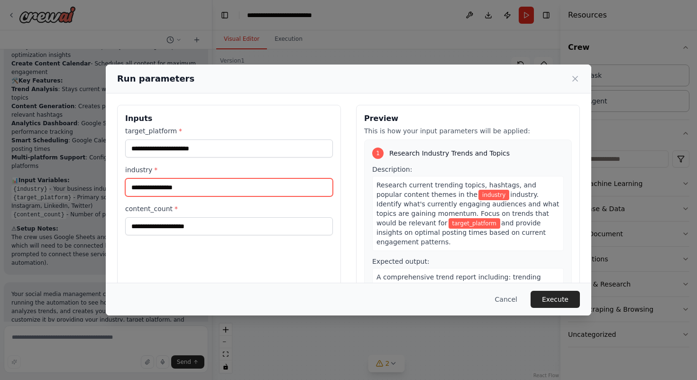
click at [260, 185] on input "industry *" at bounding box center [229, 187] width 208 height 18
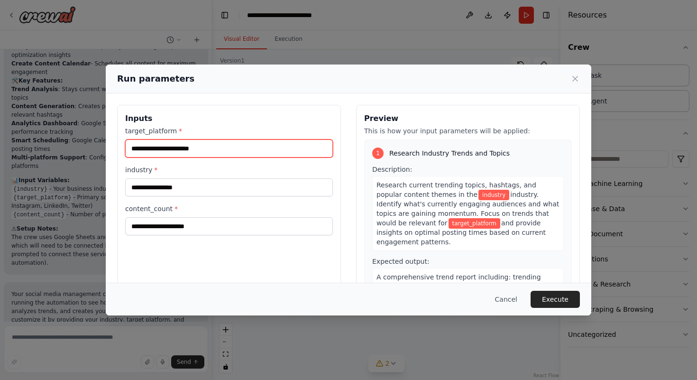
click at [208, 148] on input "target_platform *" at bounding box center [229, 148] width 208 height 18
type input "*"
type input "*******"
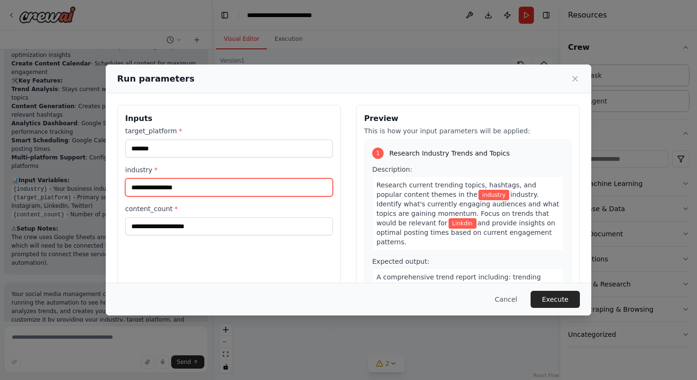
click at [214, 191] on input "industry *" at bounding box center [229, 187] width 208 height 18
type input "**********"
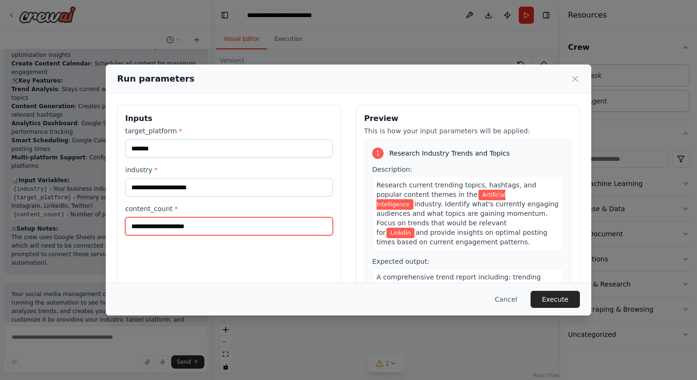
click at [189, 223] on input "content_count *" at bounding box center [229, 226] width 208 height 18
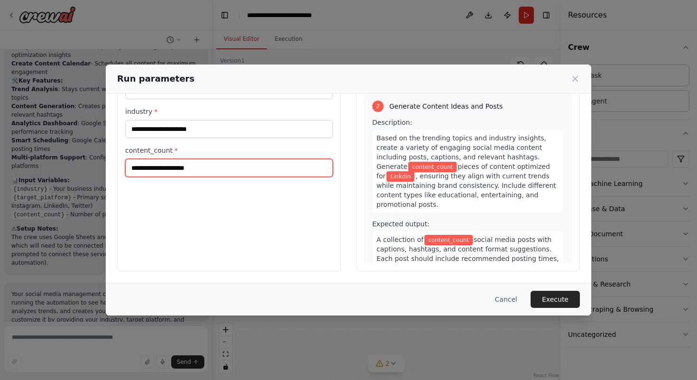
scroll to position [188, 0]
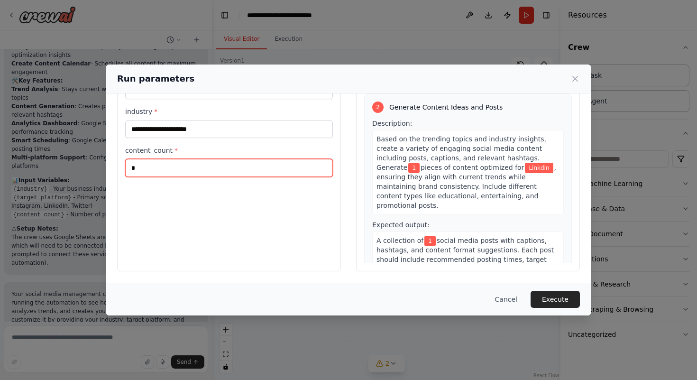
type input "**"
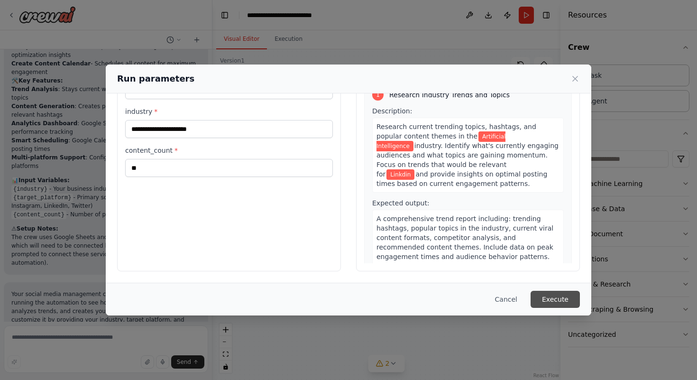
click at [564, 302] on button "Execute" at bounding box center [555, 299] width 49 height 17
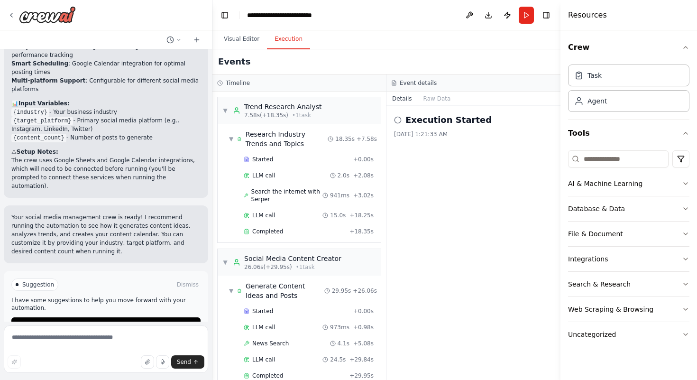
scroll to position [241, 0]
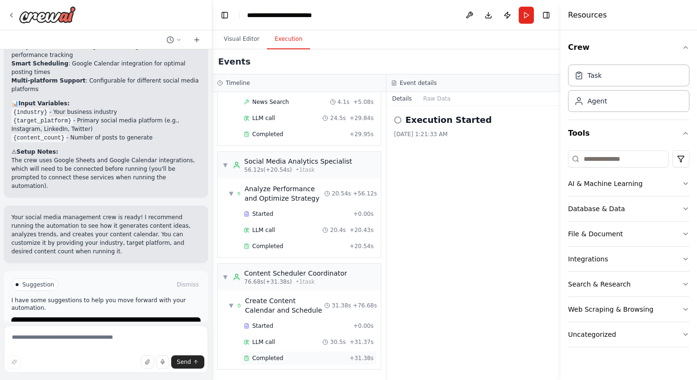
click at [270, 353] on div "Completed + 31.38s" at bounding box center [309, 358] width 137 height 14
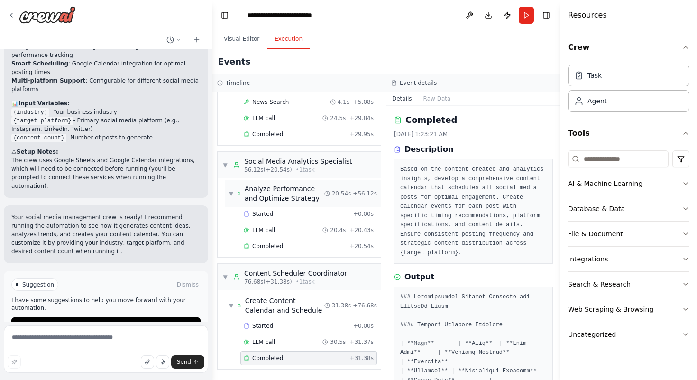
scroll to position [0, 0]
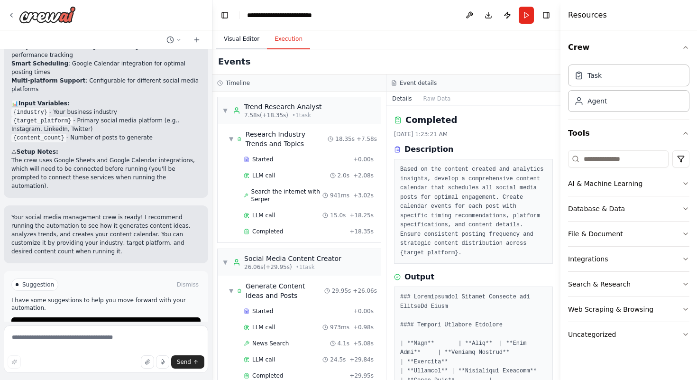
click at [246, 35] on button "Visual Editor" at bounding box center [241, 39] width 51 height 20
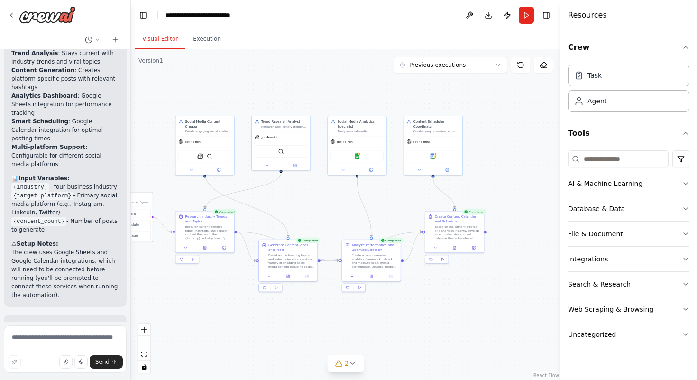
scroll to position [1612, 0]
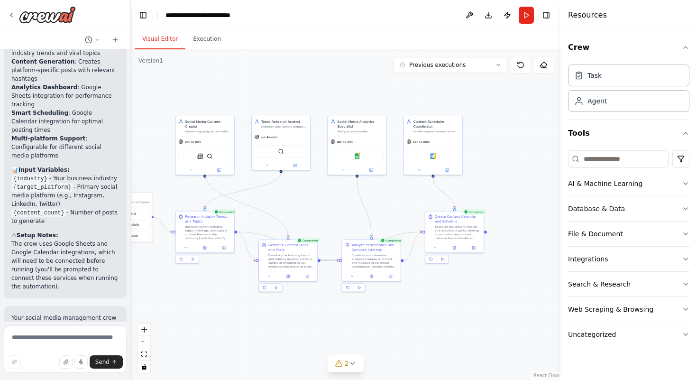
drag, startPoint x: 212, startPoint y: 240, endPoint x: 131, endPoint y: 240, distance: 81.1
click at [131, 240] on div "Create a crew that schedules and publishes social media content across multiple…" at bounding box center [348, 190] width 697 height 380
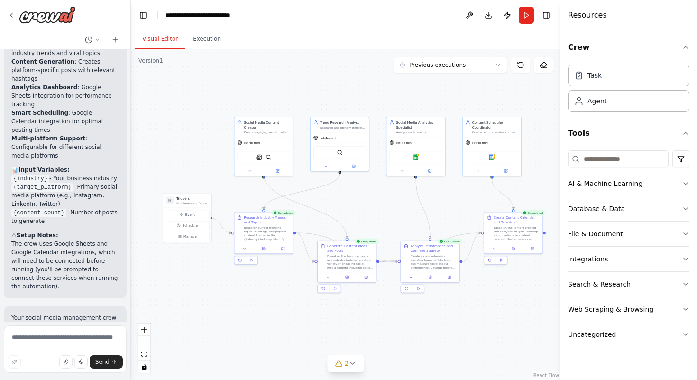
drag, startPoint x: 217, startPoint y: 320, endPoint x: 276, endPoint y: 321, distance: 58.8
click at [276, 321] on div ".deletable-edge-delete-btn { width: 20px; height: 20px; border: 0px solid #ffff…" at bounding box center [346, 214] width 430 height 331
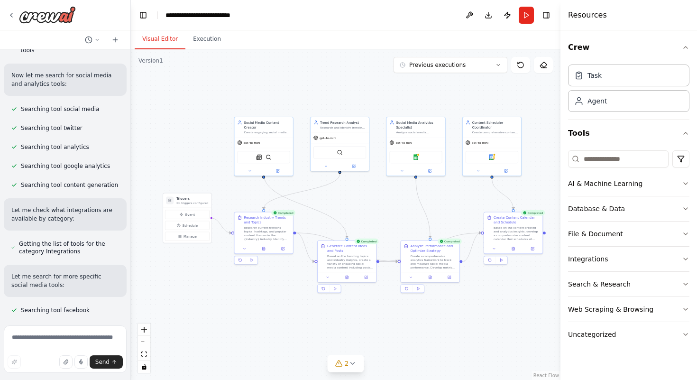
scroll to position [0, 0]
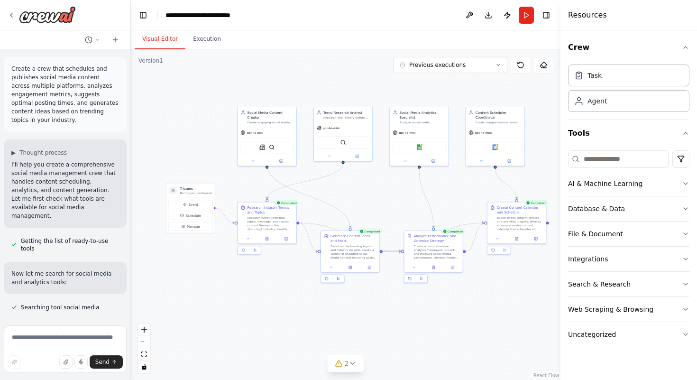
drag, startPoint x: 459, startPoint y: 334, endPoint x: 463, endPoint y: 325, distance: 10.5
click at [463, 325] on div ".deletable-edge-delete-btn { width: 20px; height: 20px; border: 0px solid #ffff…" at bounding box center [346, 214] width 430 height 331
click at [208, 43] on button "Execution" at bounding box center [207, 39] width 43 height 20
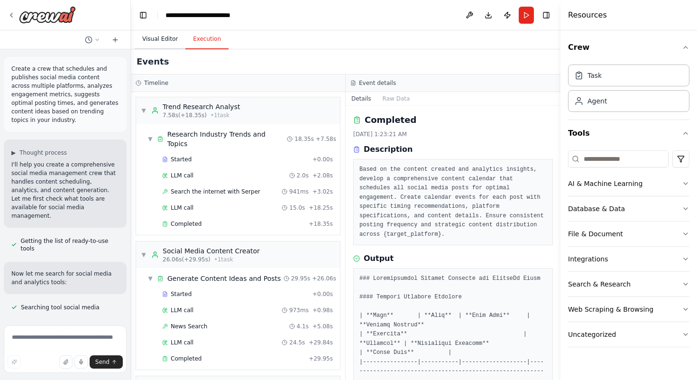
click at [153, 37] on button "Visual Editor" at bounding box center [160, 39] width 51 height 20
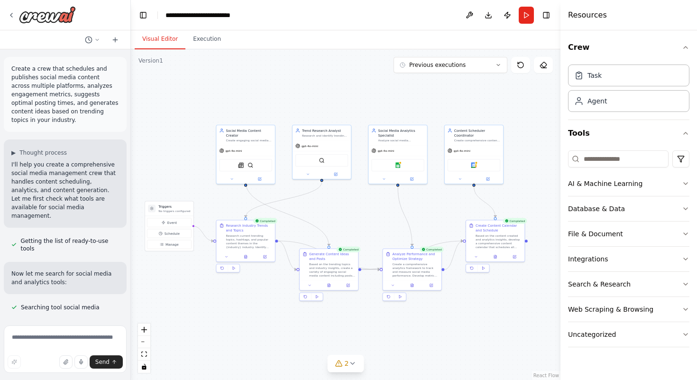
drag, startPoint x: 475, startPoint y: 357, endPoint x: 454, endPoint y: 375, distance: 27.9
click at [454, 375] on div ".deletable-edge-delete-btn { width: 20px; height: 20px; border: 0px solid #ffff…" at bounding box center [346, 214] width 430 height 331
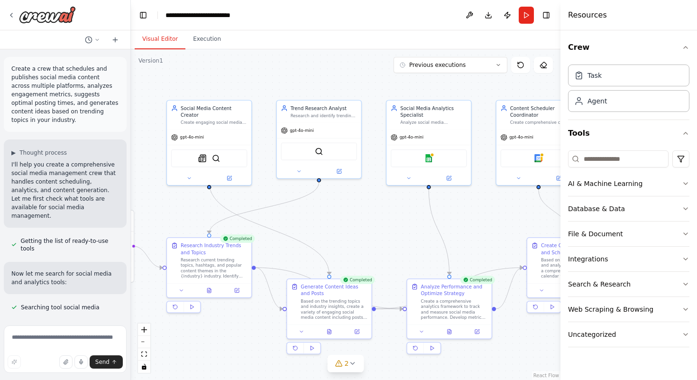
drag, startPoint x: 315, startPoint y: 198, endPoint x: 323, endPoint y: 223, distance: 26.9
click at [323, 223] on div ".deletable-edge-delete-btn { width: 20px; height: 20px; border: 0px solid #ffff…" at bounding box center [346, 214] width 430 height 331
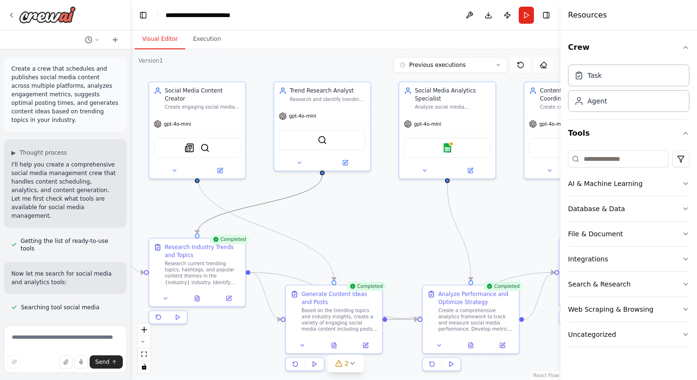
drag, startPoint x: 248, startPoint y: 207, endPoint x: 325, endPoint y: 244, distance: 84.7
click at [325, 244] on div ".deletable-edge-delete-btn { width: 20px; height: 20px; border: 0px solid #ffff…" at bounding box center [346, 214] width 430 height 331
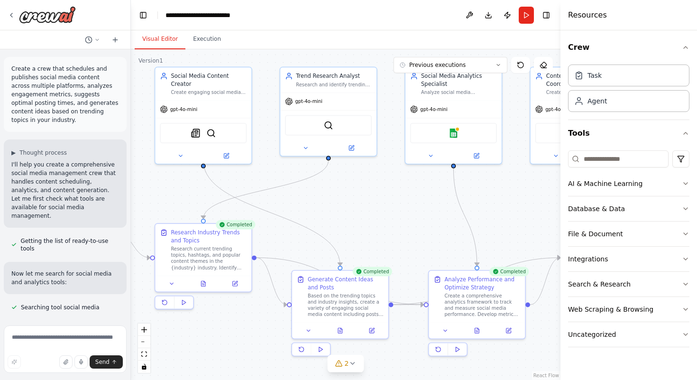
drag, startPoint x: 285, startPoint y: 216, endPoint x: 286, endPoint y: 202, distance: 14.7
click at [285, 202] on div ".deletable-edge-delete-btn { width: 20px; height: 20px; border: 0px solid #ffff…" at bounding box center [346, 214] width 430 height 331
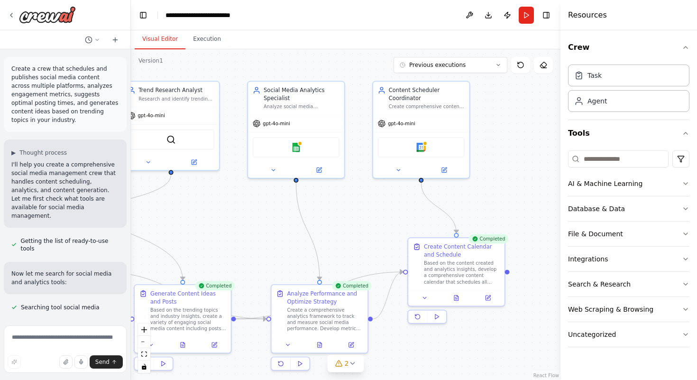
drag, startPoint x: 417, startPoint y: 205, endPoint x: 266, endPoint y: 220, distance: 151.5
click at [266, 220] on div ".deletable-edge-delete-btn { width: 20px; height: 20px; border: 0px solid #ffff…" at bounding box center [346, 214] width 430 height 331
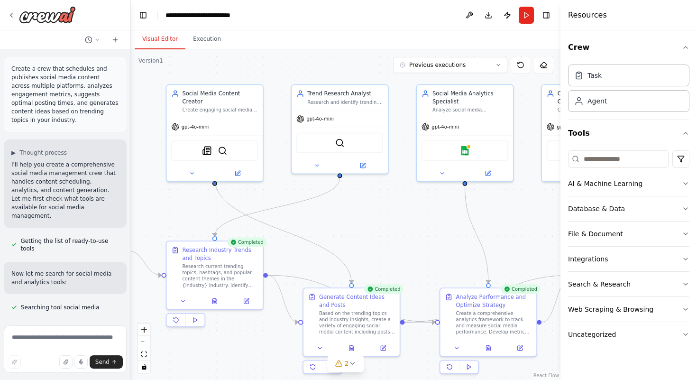
drag, startPoint x: 376, startPoint y: 213, endPoint x: 544, endPoint y: 216, distance: 168.5
click at [544, 216] on div ".deletable-edge-delete-btn { width: 20px; height: 20px; border: 0px solid #ffff…" at bounding box center [346, 214] width 430 height 331
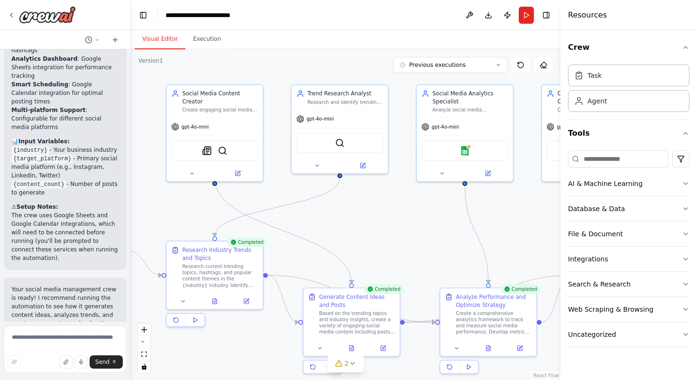
scroll to position [1671, 0]
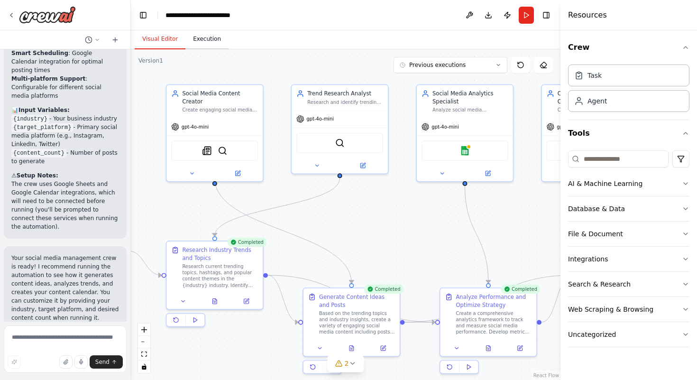
click at [199, 42] on button "Execution" at bounding box center [207, 39] width 43 height 20
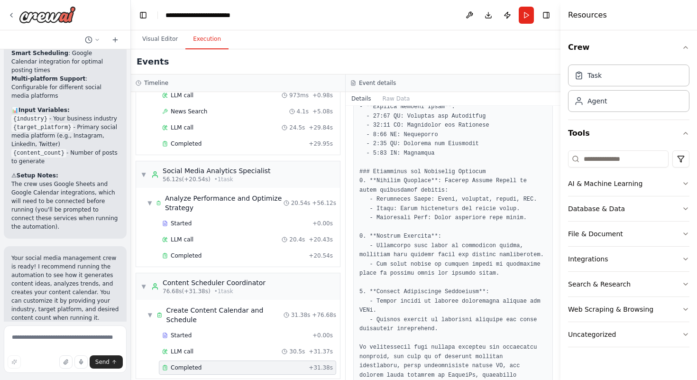
scroll to position [1146, 0]
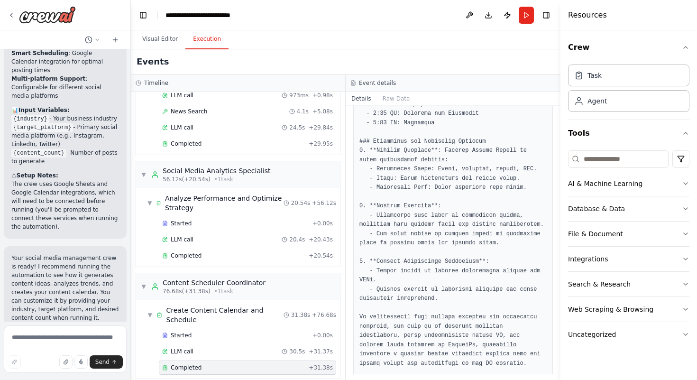
click at [186, 29] on button "Execution" at bounding box center [207, 39] width 43 height 20
click at [434, 63] on div "Events" at bounding box center [346, 61] width 430 height 25
click at [153, 36] on button "Visual Editor" at bounding box center [160, 39] width 51 height 20
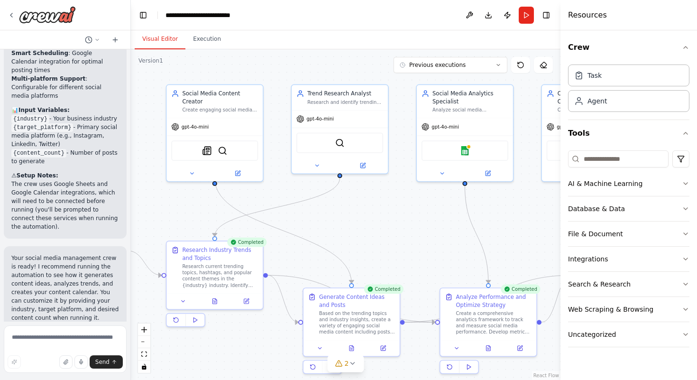
click at [409, 234] on div ".deletable-edge-delete-btn { width: 20px; height: 20px; border: 0px solid #ffff…" at bounding box center [346, 214] width 430 height 331
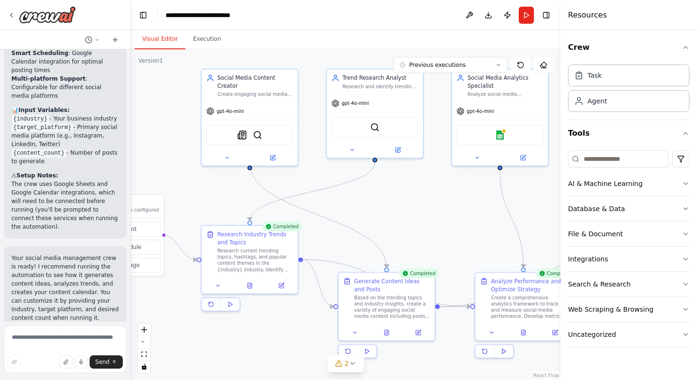
drag, startPoint x: 306, startPoint y: 222, endPoint x: 341, endPoint y: 206, distance: 38.4
click at [341, 206] on div ".deletable-edge-delete-btn { width: 20px; height: 20px; border: 0px solid #ffff…" at bounding box center [346, 214] width 430 height 331
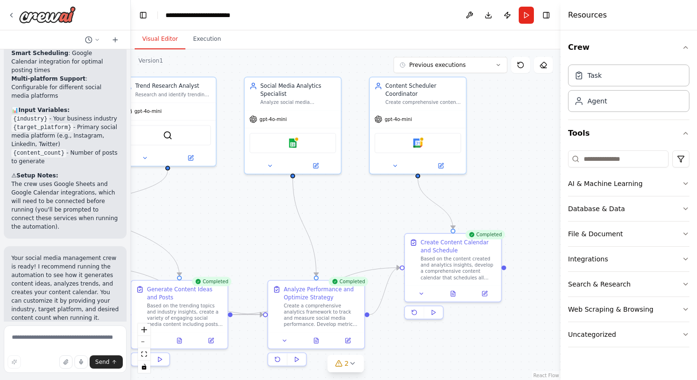
drag, startPoint x: 483, startPoint y: 214, endPoint x: 276, endPoint y: 222, distance: 207.0
click at [276, 222] on div ".deletable-edge-delete-btn { width: 20px; height: 20px; border: 0px solid #ffff…" at bounding box center [346, 214] width 430 height 331
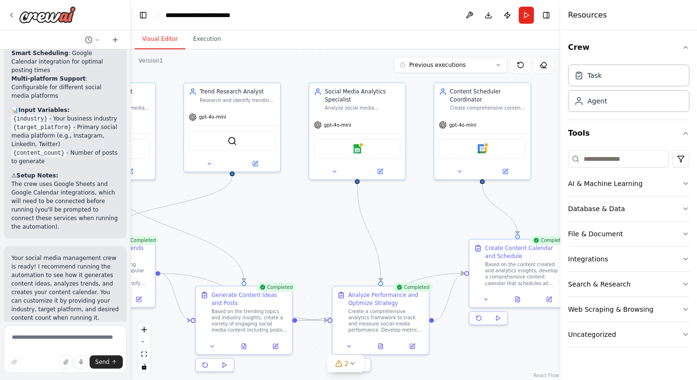
drag, startPoint x: 387, startPoint y: 221, endPoint x: 501, endPoint y: 223, distance: 113.9
click at [501, 223] on div ".deletable-edge-delete-btn { width: 20px; height: 20px; border: 0px solid #ffff…" at bounding box center [346, 214] width 430 height 331
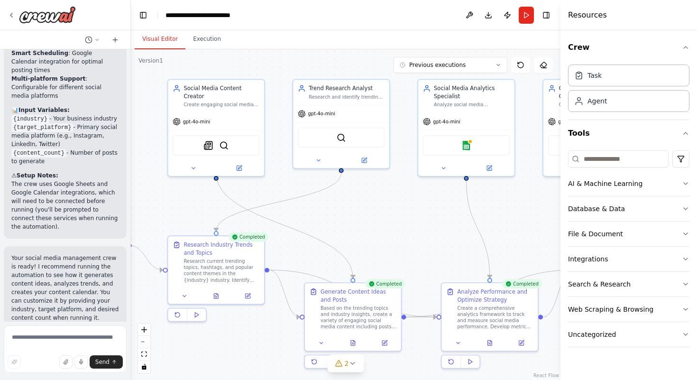
drag, startPoint x: 340, startPoint y: 226, endPoint x: 399, endPoint y: 226, distance: 59.8
click at [399, 226] on div ".deletable-edge-delete-btn { width: 20px; height: 20px; border: 0px solid #ffff…" at bounding box center [346, 214] width 430 height 331
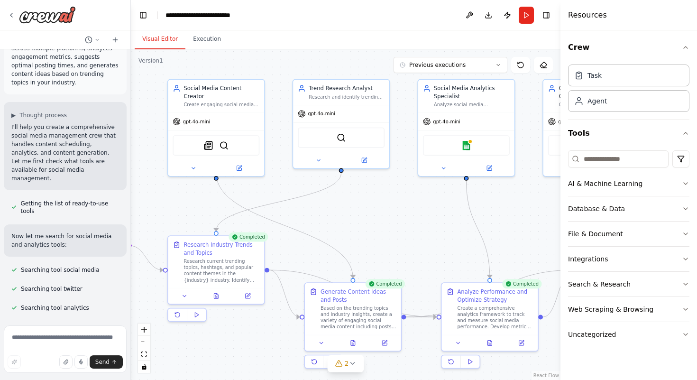
scroll to position [36, 0]
drag, startPoint x: 264, startPoint y: 205, endPoint x: 331, endPoint y: 206, distance: 67.4
click at [331, 206] on div ".deletable-edge-delete-btn { width: 20px; height: 20px; border: 0px solid #ffff…" at bounding box center [346, 214] width 430 height 331
click at [306, 213] on div ".deletable-edge-delete-btn { width: 20px; height: 20px; border: 0px solid #ffff…" at bounding box center [346, 214] width 430 height 331
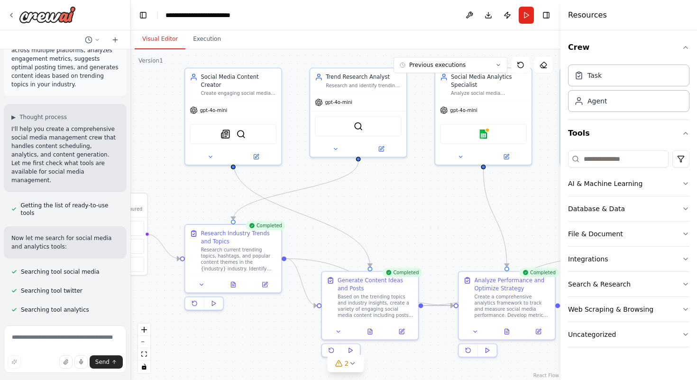
drag, startPoint x: 306, startPoint y: 213, endPoint x: 269, endPoint y: 196, distance: 40.8
click at [269, 196] on div ".deletable-edge-delete-btn { width: 20px; height: 20px; border: 0px solid #ffff…" at bounding box center [346, 214] width 430 height 331
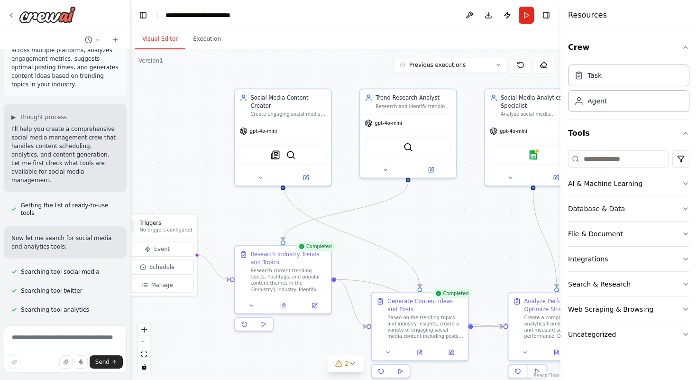
drag, startPoint x: 404, startPoint y: 206, endPoint x: 508, endPoint y: 232, distance: 107.2
click at [508, 232] on div ".deletable-edge-delete-btn { width: 20px; height: 20px; border: 0px solid #ffff…" at bounding box center [346, 214] width 430 height 331
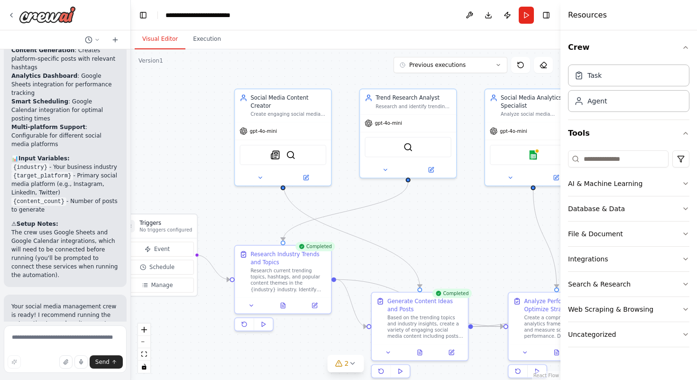
scroll to position [1671, 0]
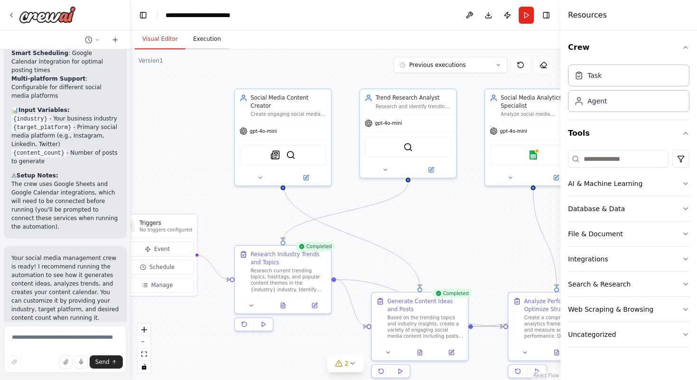
click at [208, 38] on button "Execution" at bounding box center [207, 39] width 43 height 20
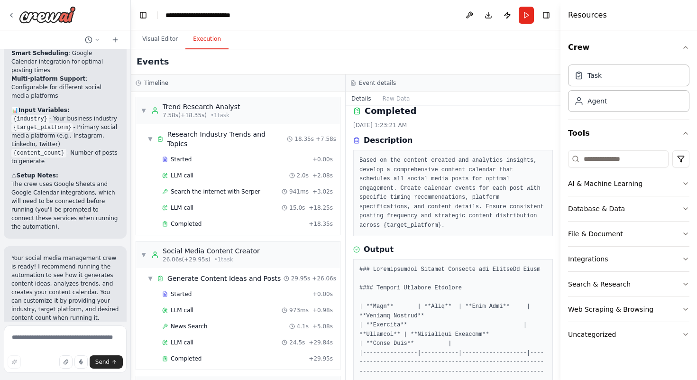
scroll to position [0, 0]
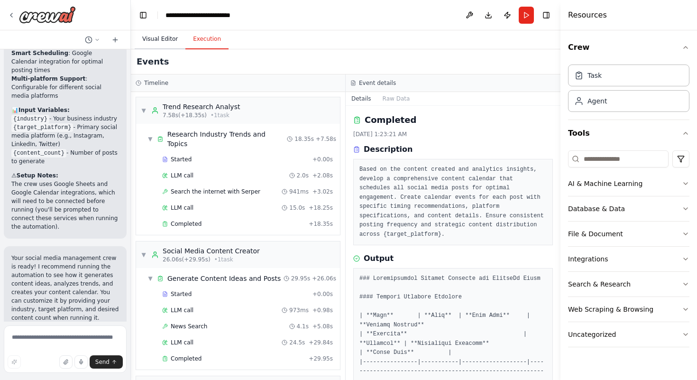
click at [176, 34] on button "Visual Editor" at bounding box center [160, 39] width 51 height 20
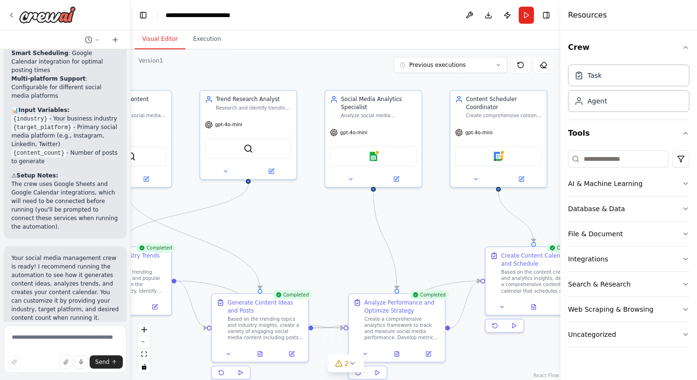
drag, startPoint x: 523, startPoint y: 240, endPoint x: 357, endPoint y: 242, distance: 166.5
click at [357, 242] on div ".deletable-edge-delete-btn { width: 20px; height: 20px; border: 0px solid #ffff…" at bounding box center [346, 214] width 430 height 331
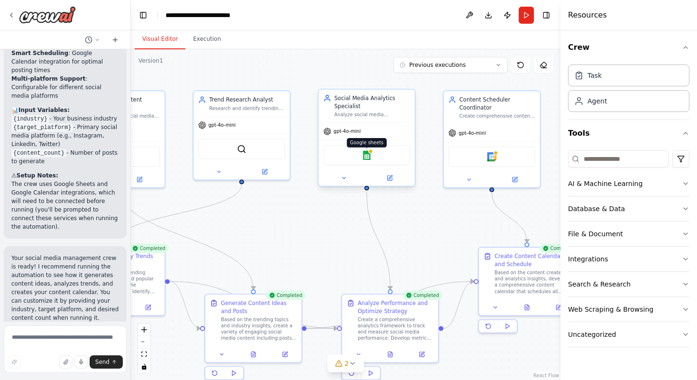
click at [371, 155] on img at bounding box center [366, 154] width 9 height 9
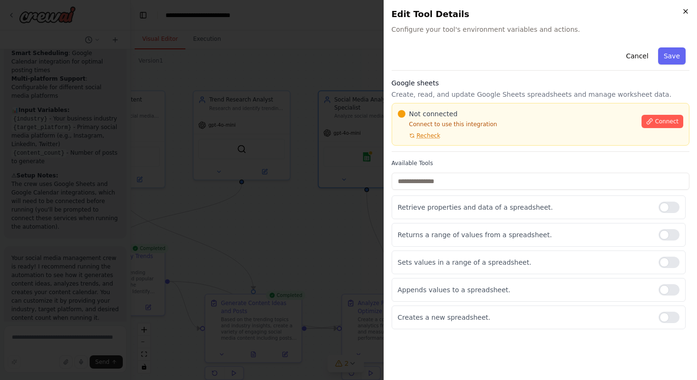
click at [687, 10] on icon "button" at bounding box center [686, 11] width 4 height 4
